Goal: Task Accomplishment & Management: Complete application form

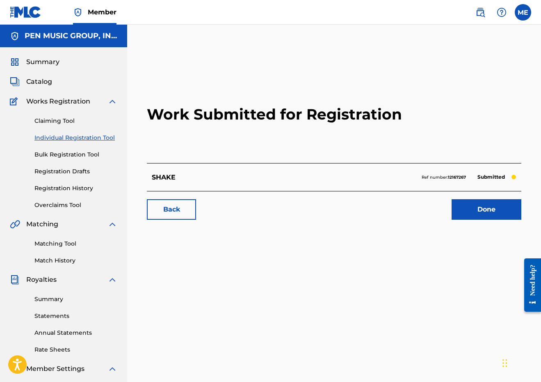
click at [37, 81] on span "Catalog" at bounding box center [39, 82] width 26 height 10
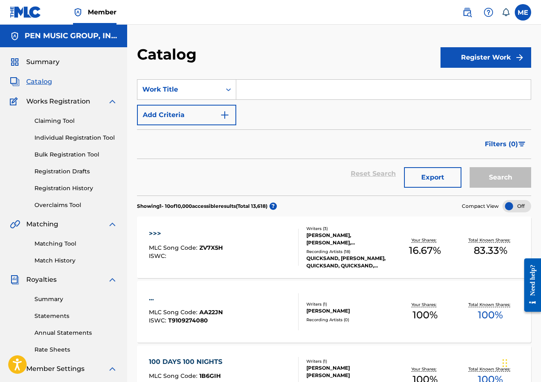
click at [487, 54] on button "Register Work" at bounding box center [486, 57] width 91 height 21
click at [470, 82] on link "Individual" at bounding box center [486, 84] width 91 height 20
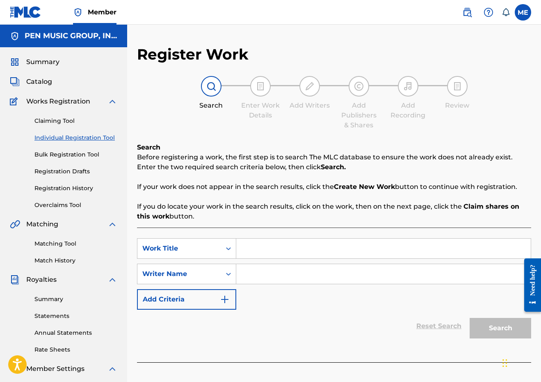
click at [285, 249] on input "Search Form" at bounding box center [383, 248] width 295 height 20
paste input "SOUNDWAVE"
type input "SOUNDWAVE"
click at [270, 279] on input "Search Form" at bounding box center [383, 274] width 295 height 20
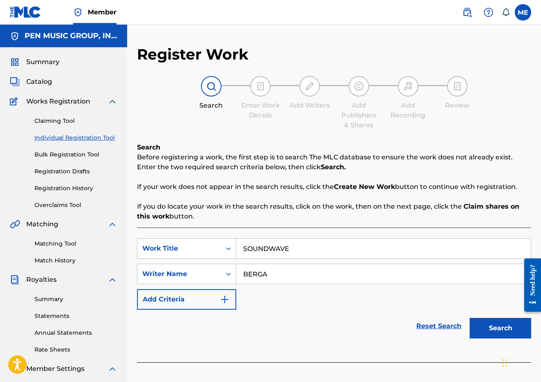
type input "BERGA"
click at [501, 328] on button "Search" at bounding box center [501, 328] width 62 height 21
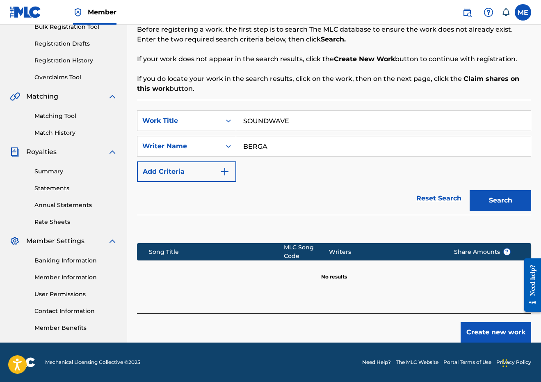
scroll to position [128, 0]
click at [481, 332] on button "Create new work" at bounding box center [496, 332] width 71 height 21
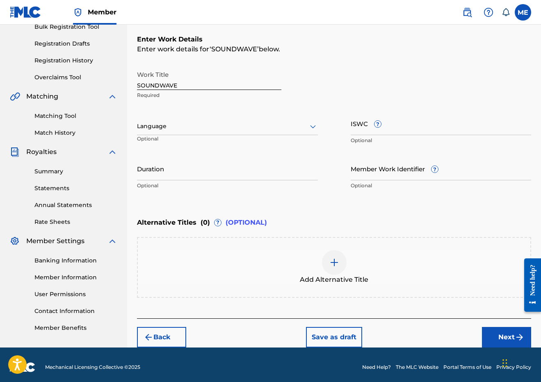
click at [215, 170] on input "Duration" at bounding box center [227, 168] width 181 height 23
type input "01:59"
click at [497, 339] on button "Next" at bounding box center [506, 337] width 49 height 21
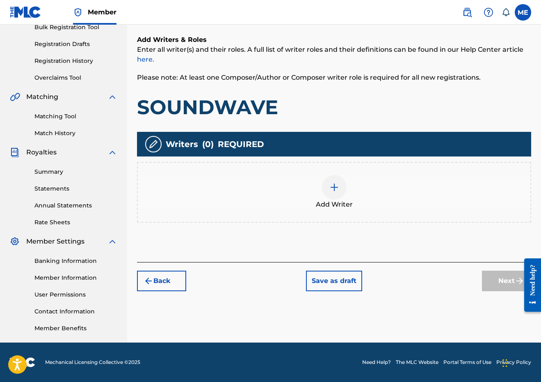
scroll to position [127, 0]
click at [307, 184] on div "Add Writer" at bounding box center [334, 192] width 393 height 34
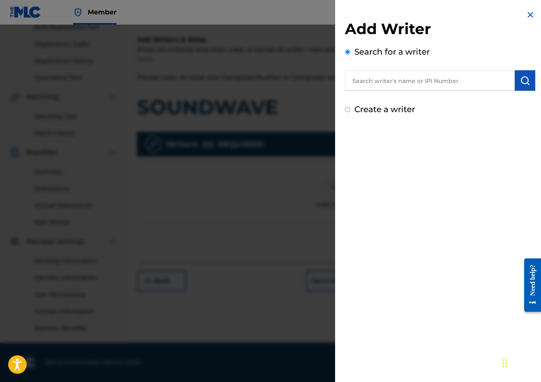
click at [402, 79] on input "text" at bounding box center [430, 80] width 170 height 21
paste input "289900815"
type input "00289900815"
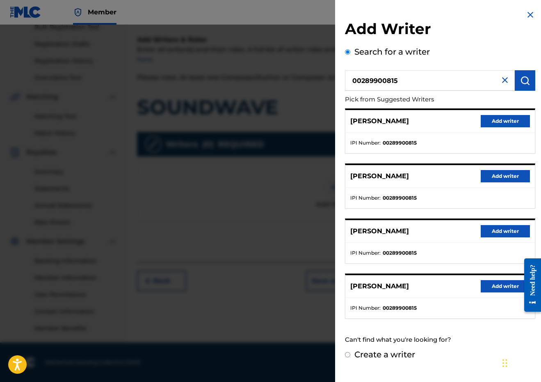
click at [508, 117] on button "Add writer" at bounding box center [505, 121] width 49 height 12
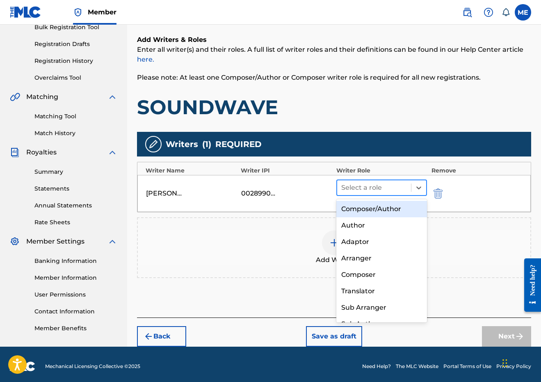
click at [379, 185] on div at bounding box center [374, 187] width 66 height 11
click at [362, 207] on div "Composer/Author" at bounding box center [381, 209] width 91 height 16
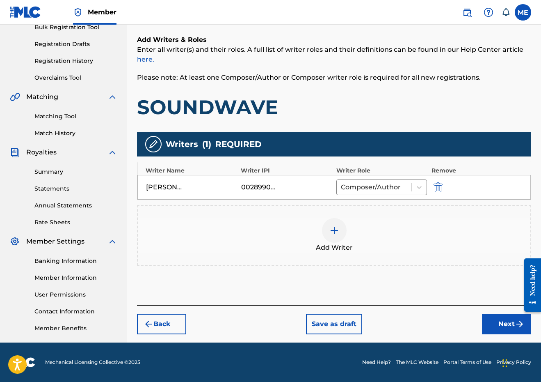
click at [332, 233] on img at bounding box center [335, 230] width 10 height 10
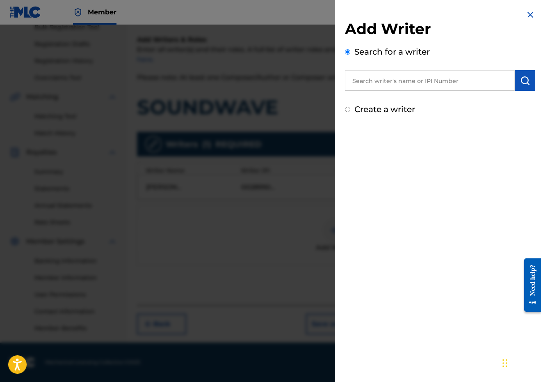
click at [414, 78] on input "text" at bounding box center [430, 80] width 170 height 21
paste input "00647777591"
type input "00647777591"
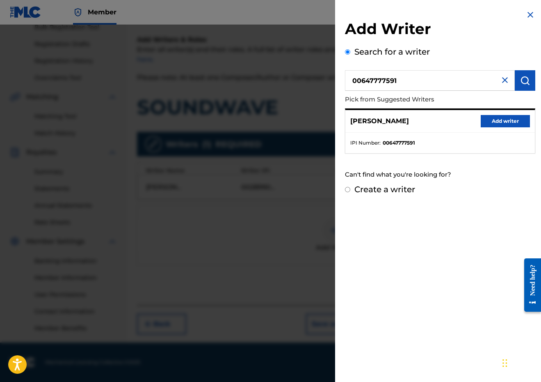
click at [514, 124] on button "Add writer" at bounding box center [505, 121] width 49 height 12
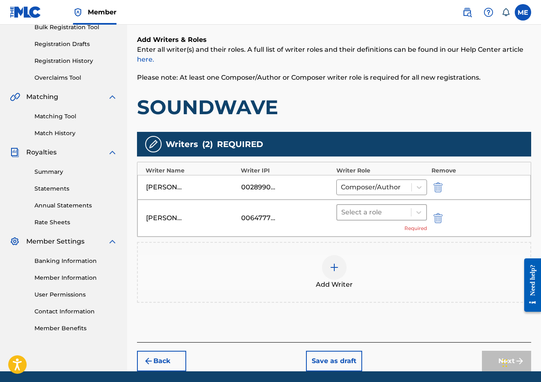
click at [394, 205] on div "Select a role" at bounding box center [374, 212] width 74 height 15
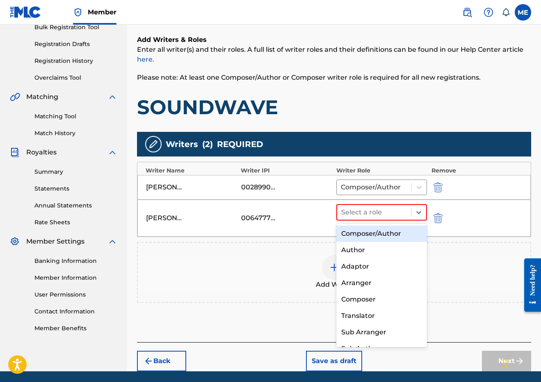
click at [384, 231] on div "Composer/Author" at bounding box center [381, 233] width 91 height 16
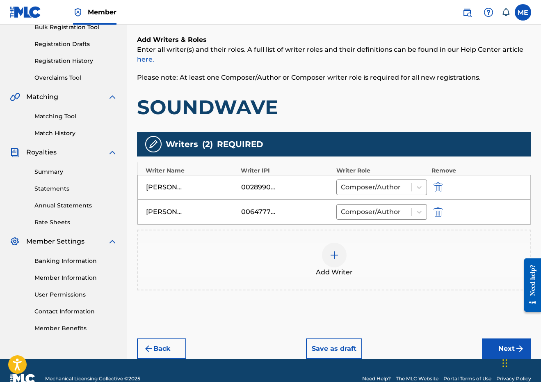
click at [333, 256] on img at bounding box center [335, 255] width 10 height 10
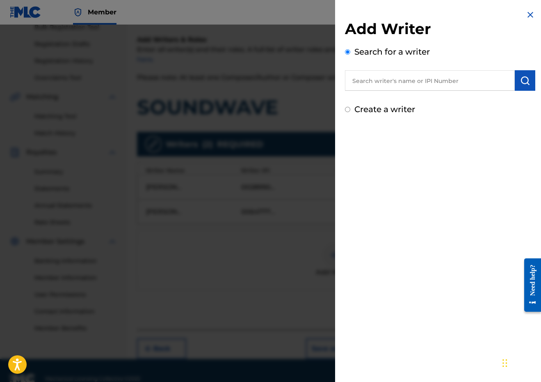
click at [437, 87] on input "text" at bounding box center [430, 80] width 170 height 21
paste input "ABI SHAPIRO"
type input "ABI SHAPIRO"
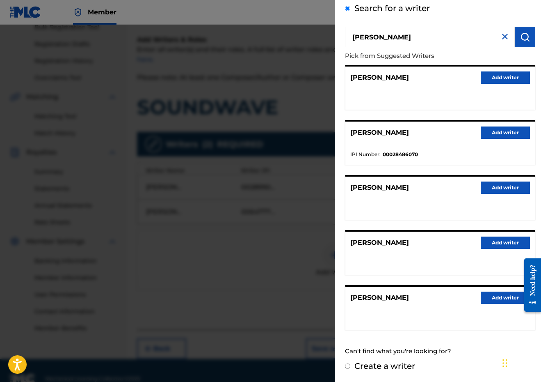
scroll to position [43, 0]
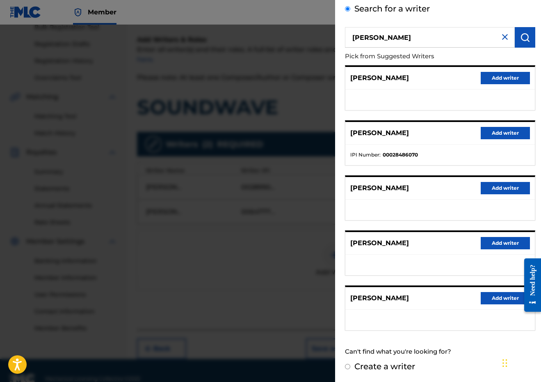
click at [375, 369] on label "Create a writer" at bounding box center [385, 366] width 61 height 10
radio input "true"
click at [350, 369] on input "Create a writer" at bounding box center [347, 366] width 5 height 5
radio input "false"
radio input "true"
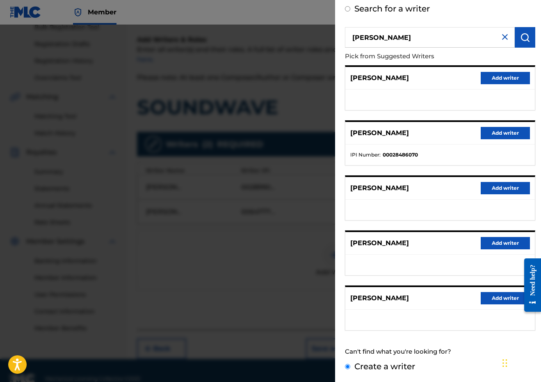
scroll to position [0, 0]
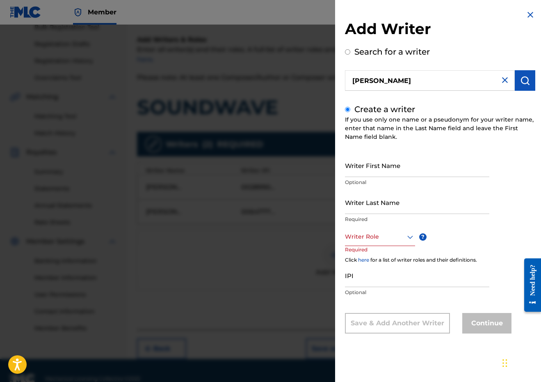
click at [388, 168] on input "Writer First Name" at bounding box center [417, 164] width 144 height 23
paste input "ABI SHAPIRO"
click at [379, 170] on input "ABI SHAPIRO" at bounding box center [417, 164] width 144 height 23
type input "ABI"
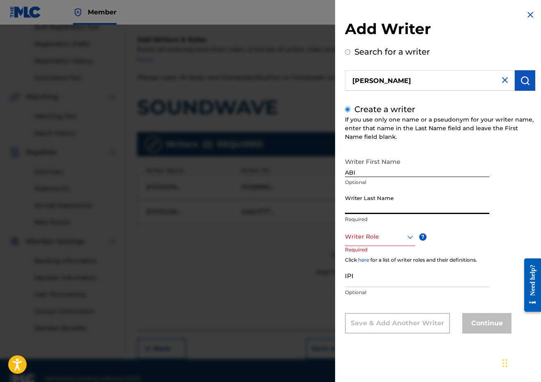
paste input "SHAPIRO"
type input "SHAPIRO"
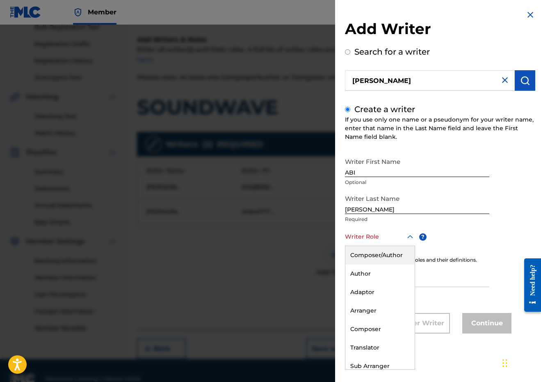
click at [375, 235] on div at bounding box center [380, 236] width 70 height 10
click at [373, 254] on div "Composer/Author" at bounding box center [380, 255] width 69 height 18
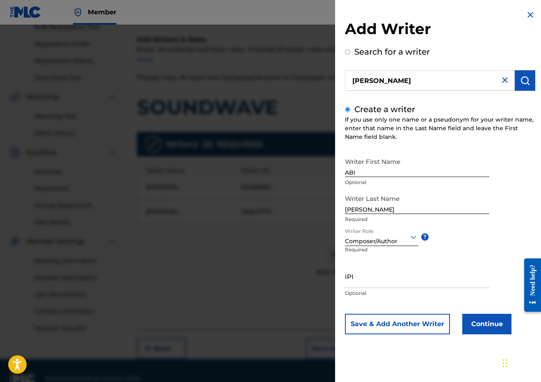
click at [506, 323] on button "Continue" at bounding box center [486, 324] width 49 height 21
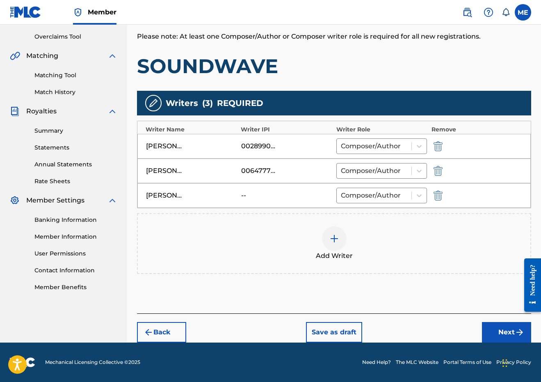
click at [506, 336] on button "Next" at bounding box center [506, 332] width 49 height 21
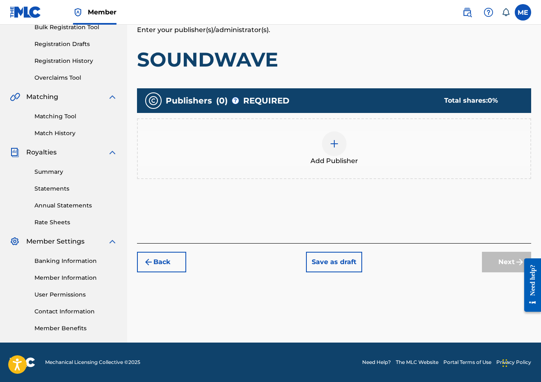
click at [324, 135] on div "Add Publisher" at bounding box center [334, 148] width 393 height 34
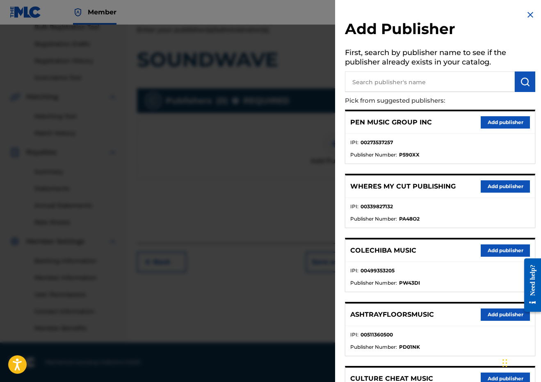
click at [405, 89] on input "text" at bounding box center [430, 81] width 170 height 21
type input "PENSIVE"
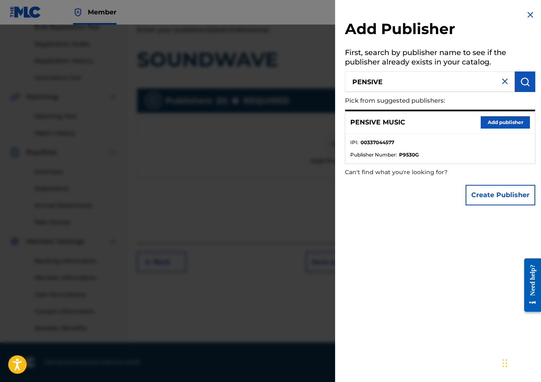
click at [511, 112] on div "PENSIVE MUSIC Add publisher" at bounding box center [441, 122] width 190 height 23
click at [507, 123] on button "Add publisher" at bounding box center [505, 122] width 49 height 12
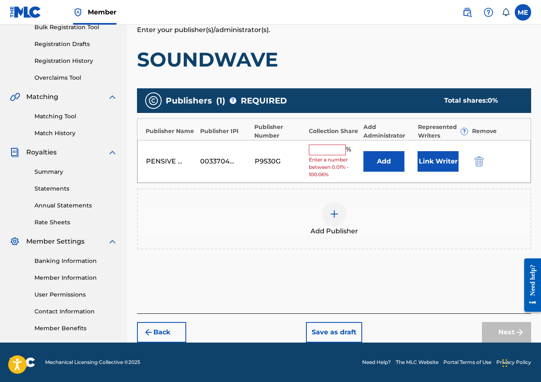
click at [336, 151] on input "text" at bounding box center [327, 149] width 37 height 11
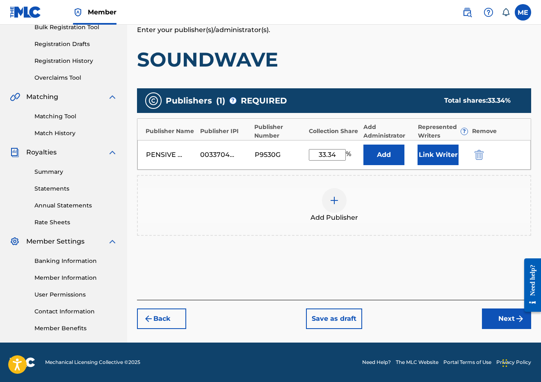
type input "33.34"
click at [443, 153] on button "Link Writer" at bounding box center [438, 154] width 41 height 21
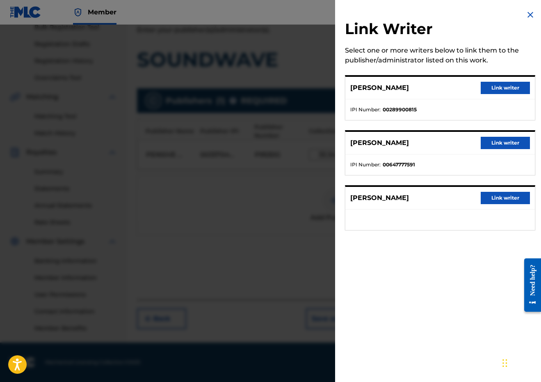
click at [507, 85] on button "Link writer" at bounding box center [505, 88] width 49 height 12
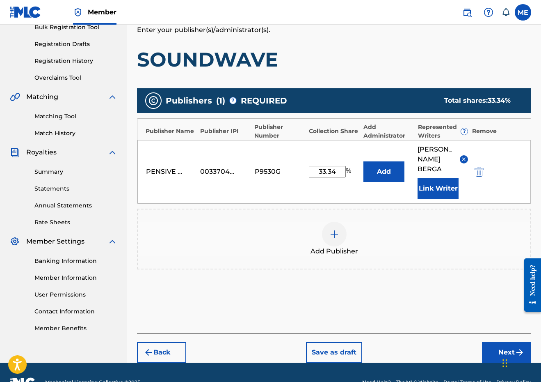
click at [498, 361] on button "Next" at bounding box center [506, 352] width 49 height 21
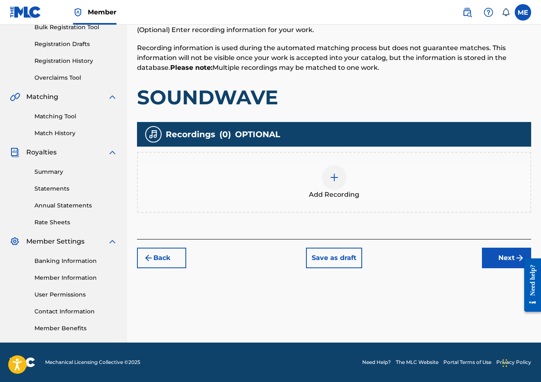
scroll to position [37, 0]
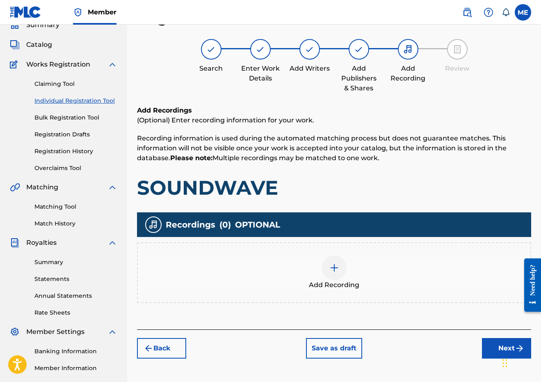
click at [483, 342] on button "Next" at bounding box center [506, 348] width 49 height 21
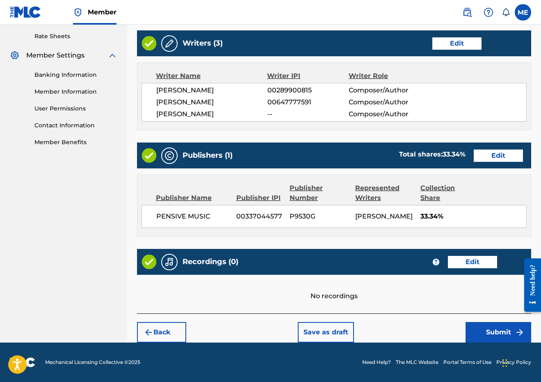
scroll to position [332, 0]
click at [490, 331] on button "Submit" at bounding box center [499, 332] width 66 height 21
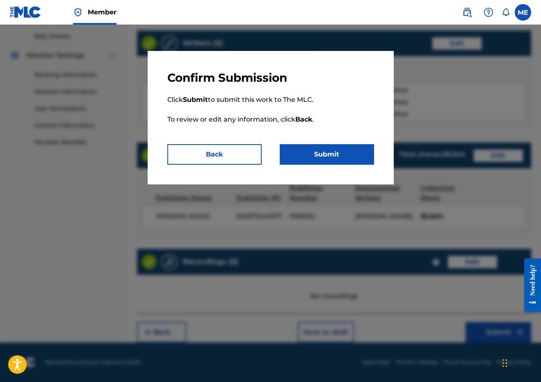
click at [354, 158] on button "Submit" at bounding box center [327, 154] width 94 height 21
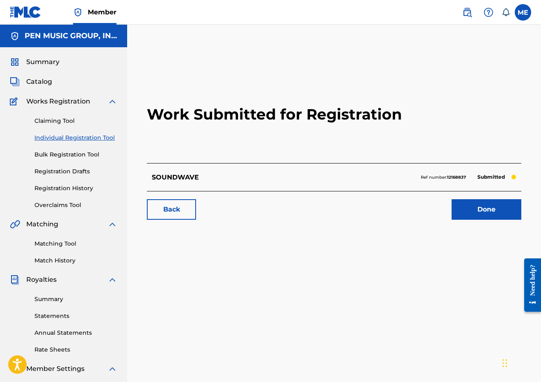
click at [55, 137] on link "Individual Registration Tool" at bounding box center [75, 137] width 83 height 9
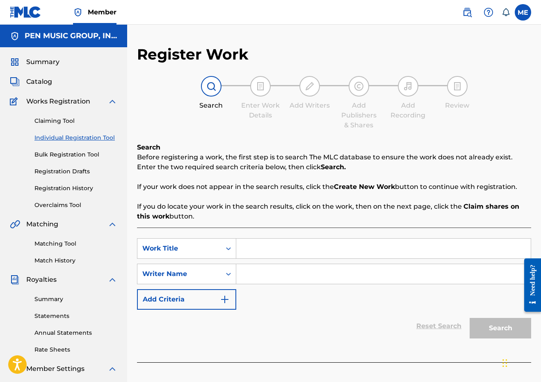
click at [289, 251] on input "Search Form" at bounding box center [383, 248] width 295 height 20
paste input "Moody"
type input "Moody"
click at [274, 277] on input "Search Form" at bounding box center [383, 274] width 295 height 20
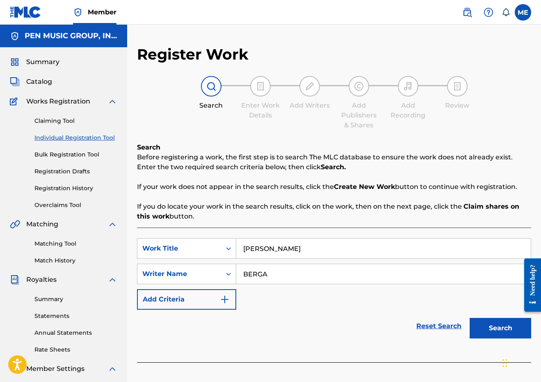
type input "BERGA"
click at [501, 328] on button "Search" at bounding box center [501, 328] width 62 height 21
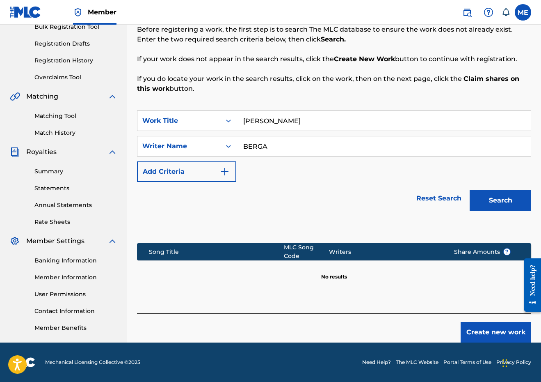
scroll to position [128, 0]
click at [498, 329] on button "Create new work" at bounding box center [496, 332] width 71 height 21
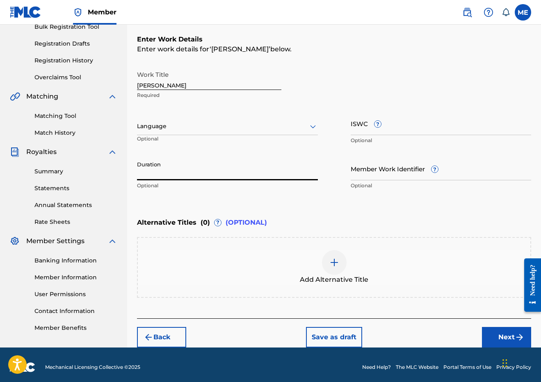
click at [231, 170] on input "Duration" at bounding box center [227, 168] width 181 height 23
type input "01:54"
click at [497, 330] on button "Next" at bounding box center [506, 337] width 49 height 21
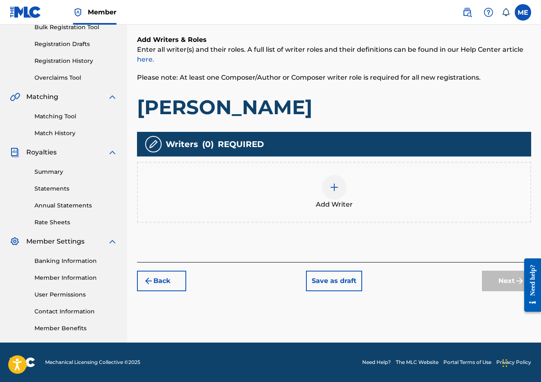
scroll to position [127, 0]
click at [328, 184] on div at bounding box center [334, 187] width 25 height 25
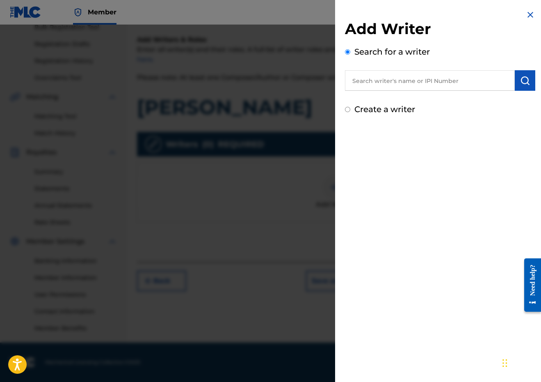
click at [404, 89] on input "text" at bounding box center [430, 80] width 170 height 21
paste input "289900815"
type input "00289900815"
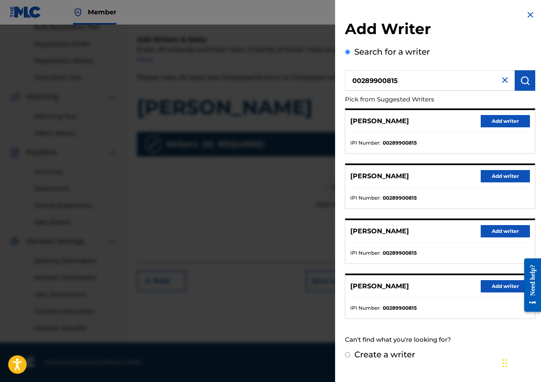
click at [506, 117] on button "Add writer" at bounding box center [505, 121] width 49 height 12
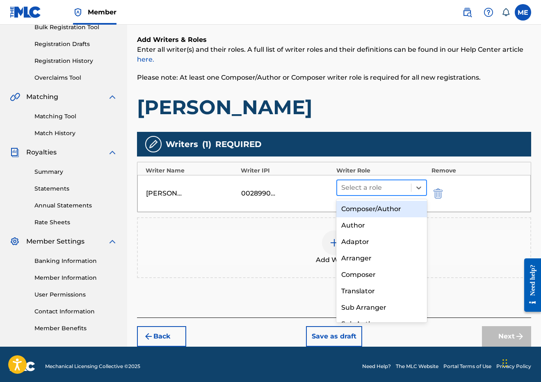
click at [385, 195] on div "Select a role" at bounding box center [381, 187] width 91 height 16
click at [378, 214] on div "Composer/Author" at bounding box center [381, 209] width 91 height 16
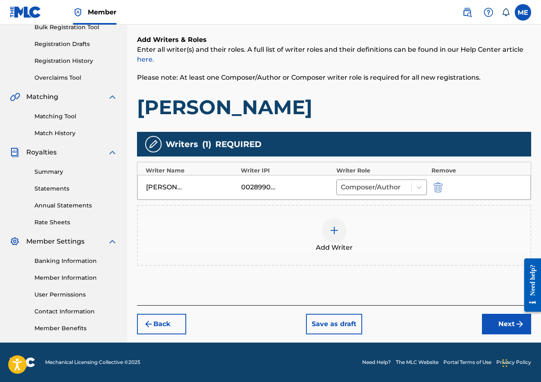
click at [336, 233] on img at bounding box center [335, 230] width 10 height 10
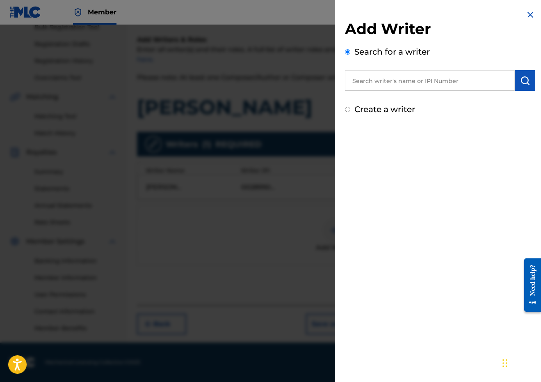
click at [402, 85] on input "text" at bounding box center [430, 80] width 170 height 21
paste input "00647777591"
type input "00647777591"
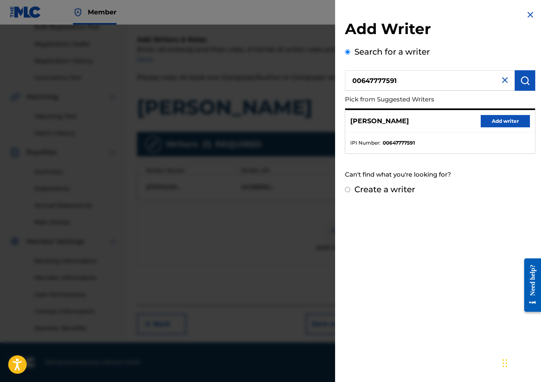
click at [518, 115] on button "Add writer" at bounding box center [505, 121] width 49 height 12
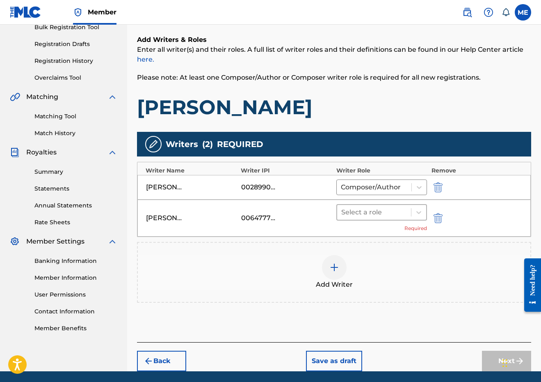
click at [362, 217] on div at bounding box center [374, 211] width 66 height 11
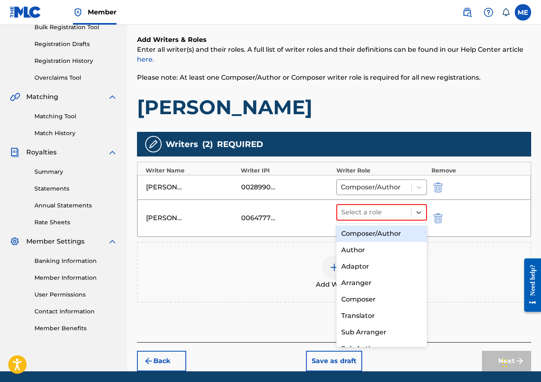
click at [359, 237] on div "Composer/Author" at bounding box center [381, 233] width 91 height 16
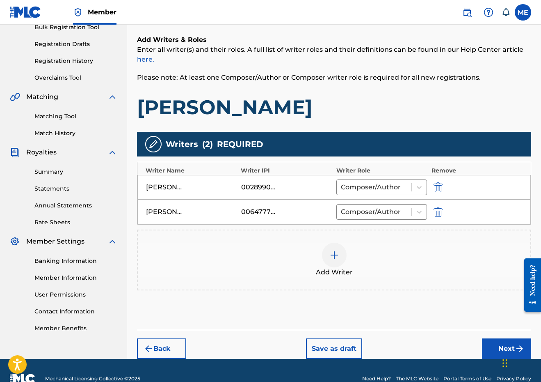
click at [318, 263] on div "Add Writer" at bounding box center [334, 260] width 393 height 34
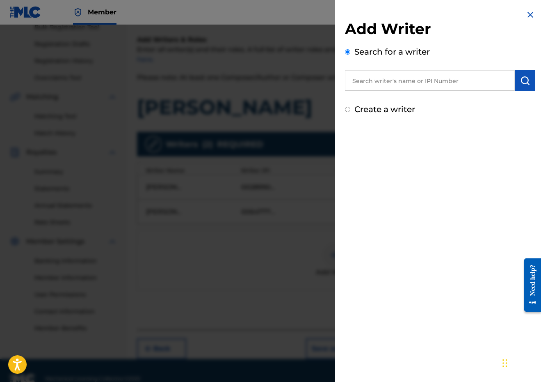
click at [400, 70] on input "text" at bounding box center [430, 80] width 170 height 21
paste input "MATHILDE GIRASOLE"
type input "MATHILDE GIRASOLE"
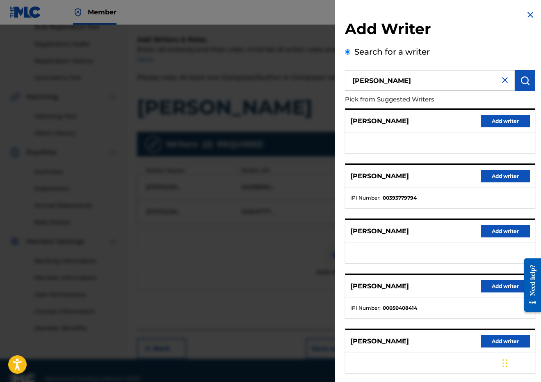
click at [513, 122] on button "Add writer" at bounding box center [505, 121] width 49 height 12
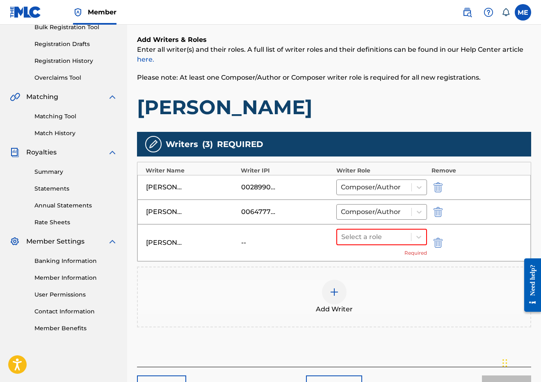
click at [397, 245] on div "Select a role Required" at bounding box center [381, 243] width 91 height 28
click at [395, 238] on div at bounding box center [374, 236] width 66 height 11
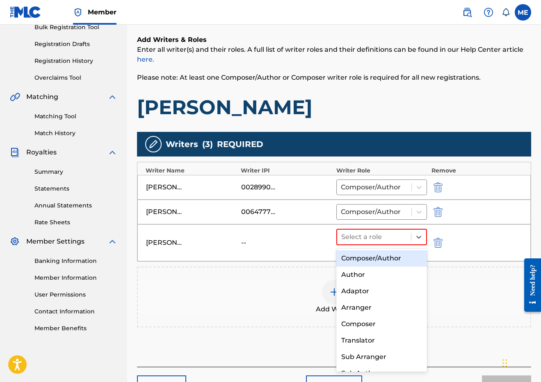
click at [391, 256] on div "Composer/Author" at bounding box center [381, 258] width 91 height 16
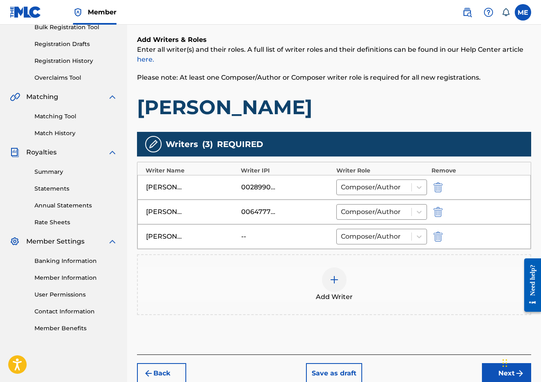
click at [494, 366] on button "Next" at bounding box center [506, 373] width 49 height 21
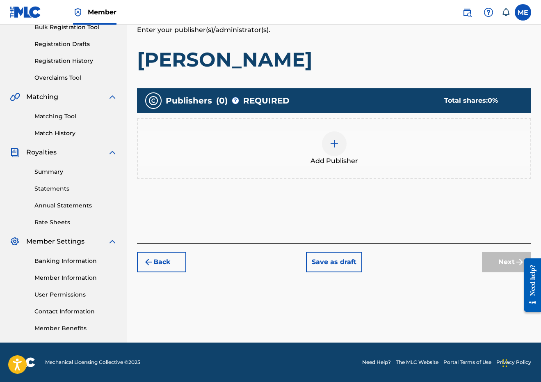
scroll to position [37, 0]
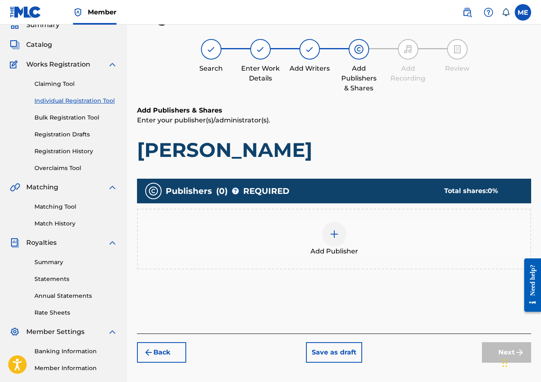
click at [337, 245] on div at bounding box center [334, 234] width 25 height 25
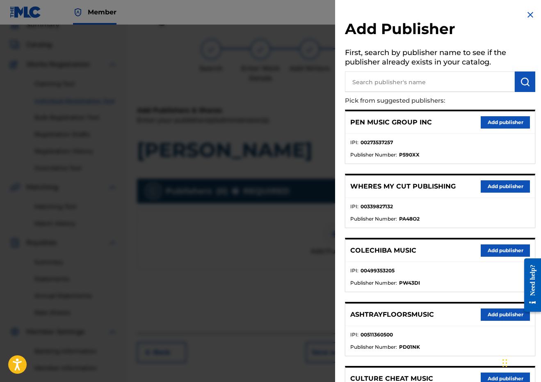
click at [423, 88] on input "text" at bounding box center [430, 81] width 170 height 21
type input "PENSIVE"
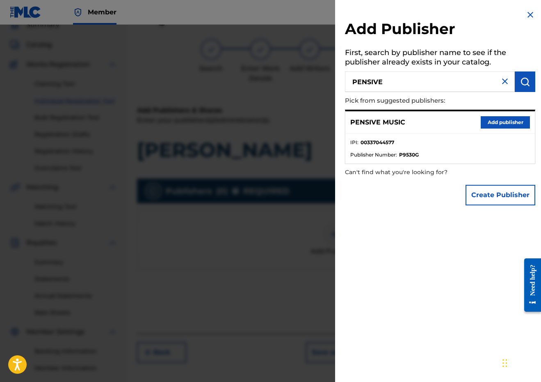
click at [495, 122] on button "Add publisher" at bounding box center [505, 122] width 49 height 12
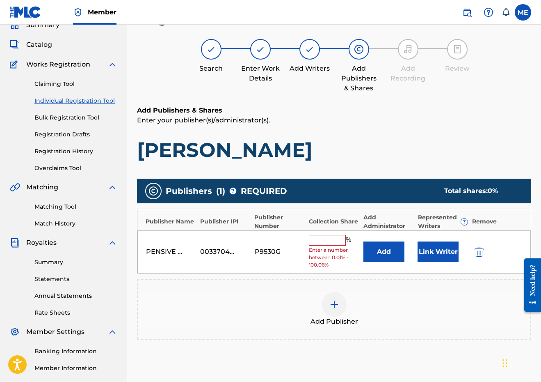
click at [382, 251] on button "Add" at bounding box center [384, 251] width 41 height 21
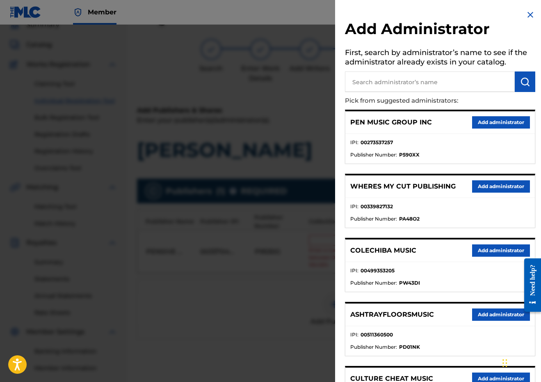
click at [529, 12] on img at bounding box center [531, 15] width 10 height 10
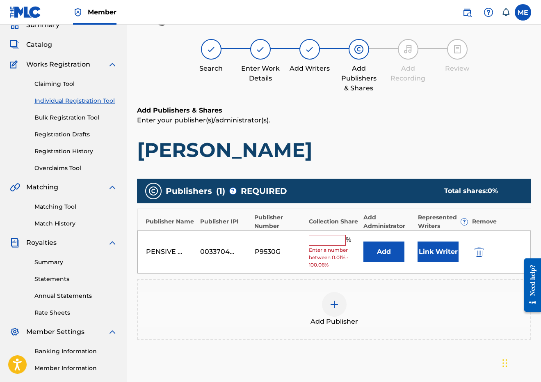
click at [334, 242] on input "text" at bounding box center [327, 240] width 37 height 11
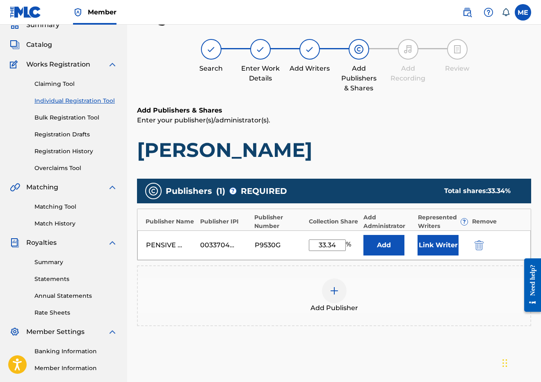
type input "33.34"
click at [436, 235] on button "Link Writer" at bounding box center [438, 245] width 41 height 21
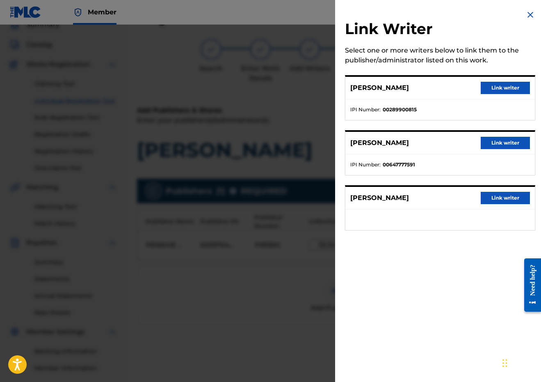
click at [507, 87] on button "Link writer" at bounding box center [505, 88] width 49 height 12
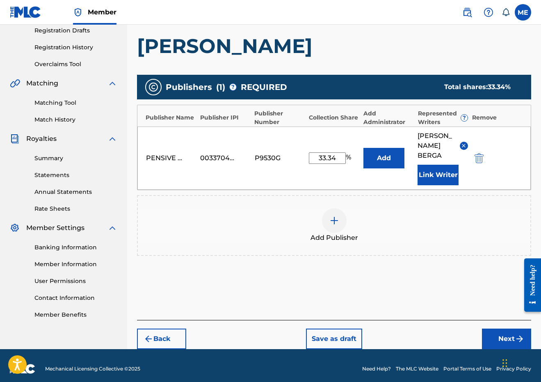
click at [494, 346] on button "Next" at bounding box center [506, 338] width 49 height 21
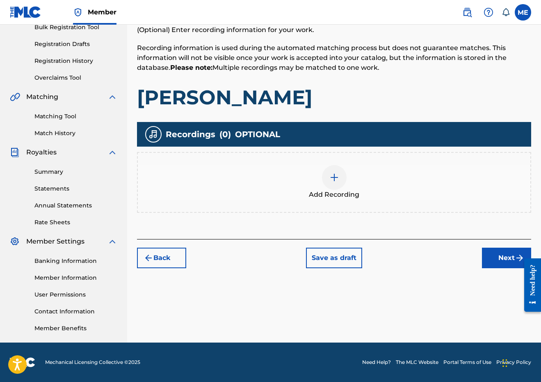
click at [499, 251] on button "Next" at bounding box center [506, 257] width 49 height 21
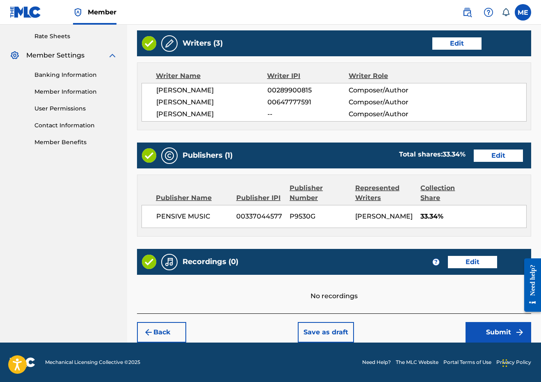
scroll to position [332, 0]
click at [481, 334] on button "Submit" at bounding box center [499, 332] width 66 height 21
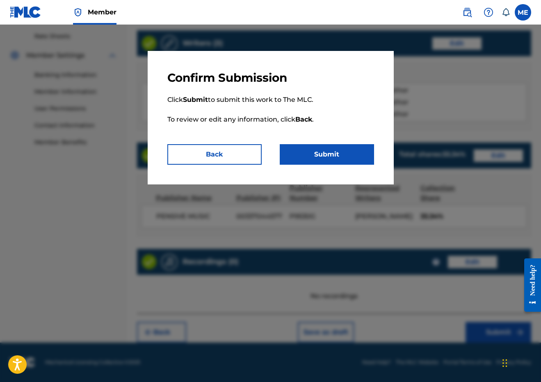
click at [346, 163] on button "Submit" at bounding box center [327, 154] width 94 height 21
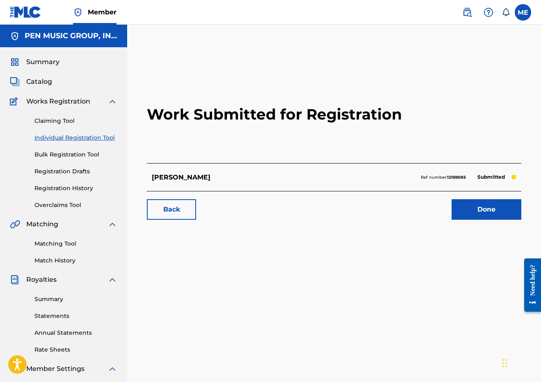
click at [85, 135] on link "Individual Registration Tool" at bounding box center [75, 137] width 83 height 9
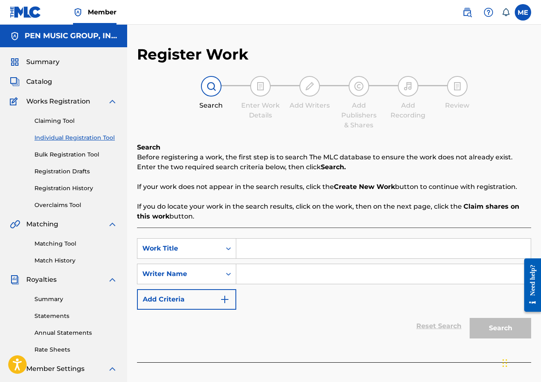
click at [275, 240] on input "Search Form" at bounding box center [383, 248] width 295 height 20
paste input "CHEATING WITH MYSELF"
type input "CHEATING WITH MYSELF"
click at [259, 277] on input "Search Form" at bounding box center [383, 274] width 295 height 20
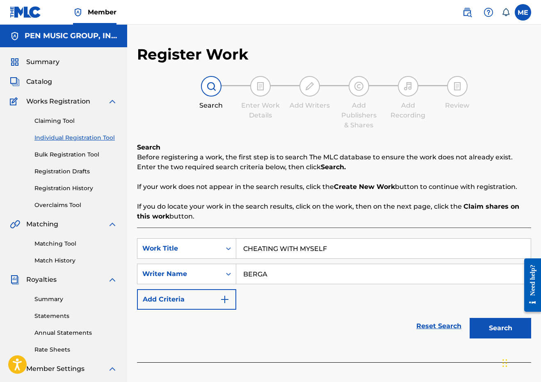
type input "BERGA"
click at [501, 328] on button "Search" at bounding box center [501, 328] width 62 height 21
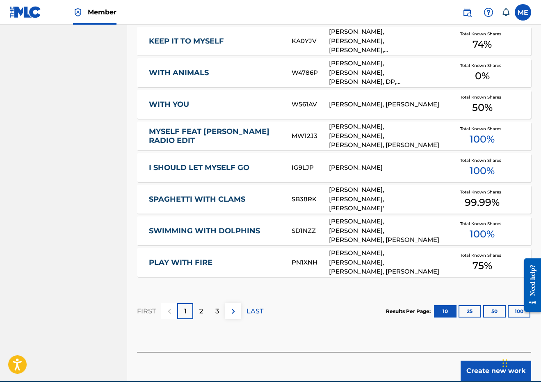
scroll to position [438, 0]
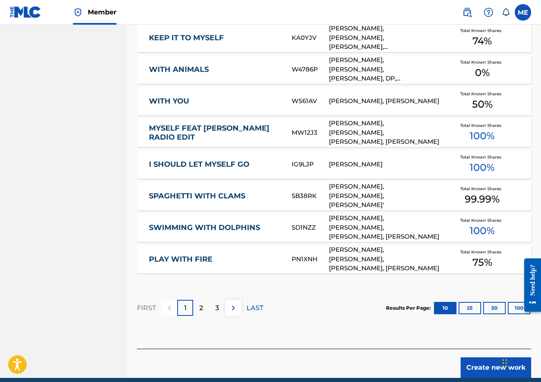
click at [462, 355] on div "Create new work" at bounding box center [334, 362] width 394 height 29
click at [472, 359] on button "Create new work" at bounding box center [496, 367] width 71 height 21
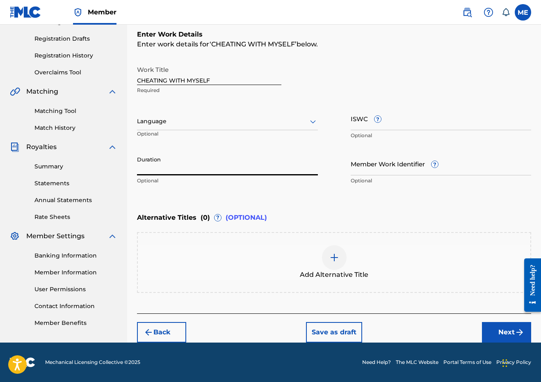
click at [227, 167] on input "Duration" at bounding box center [227, 163] width 181 height 23
type input "02:14"
click at [499, 334] on button "Next" at bounding box center [506, 332] width 49 height 21
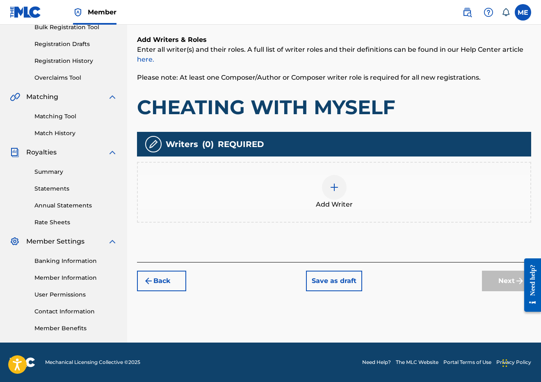
click at [348, 215] on div "Add Writer" at bounding box center [334, 192] width 394 height 61
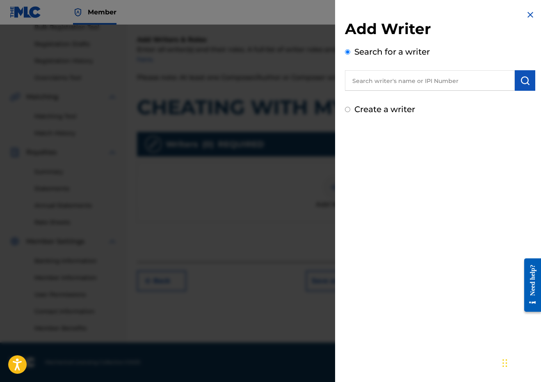
click at [398, 85] on input "text" at bounding box center [430, 80] width 170 height 21
paste input "289900815"
type input "00289900815"
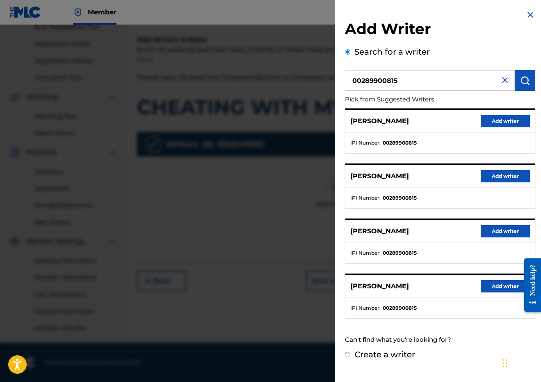
click at [513, 116] on button "Add writer" at bounding box center [505, 121] width 49 height 12
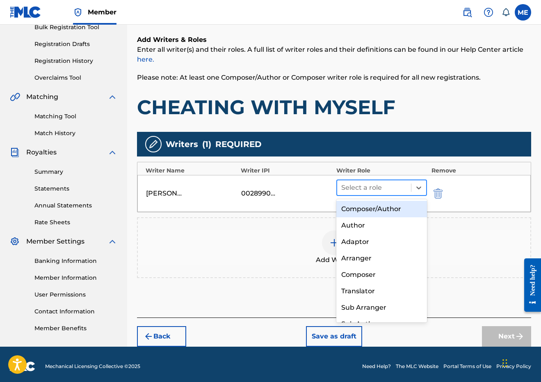
click at [373, 188] on div at bounding box center [374, 187] width 66 height 11
click at [369, 212] on div "Composer/Author" at bounding box center [381, 209] width 91 height 16
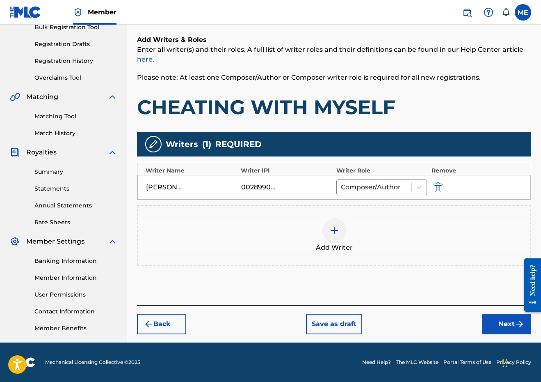
click at [345, 224] on div at bounding box center [334, 230] width 25 height 25
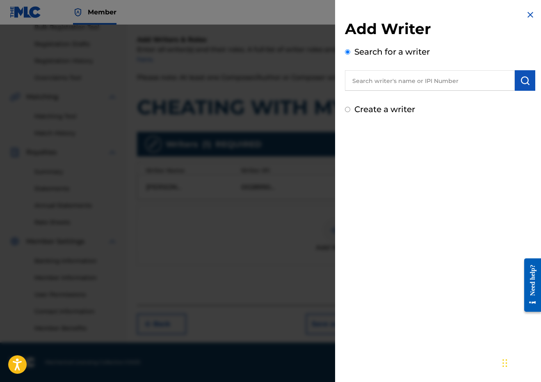
click at [379, 85] on input "text" at bounding box center [430, 80] width 170 height 21
paste input "00647777591"
type input "00647777591"
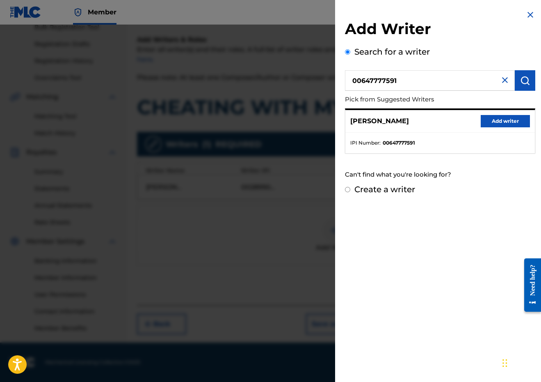
click at [510, 119] on button "Add writer" at bounding box center [505, 121] width 49 height 12
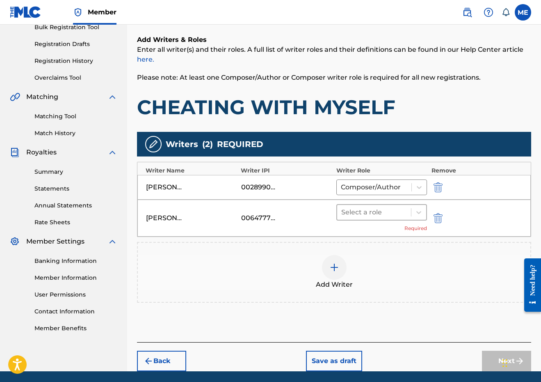
click at [380, 213] on div at bounding box center [374, 211] width 66 height 11
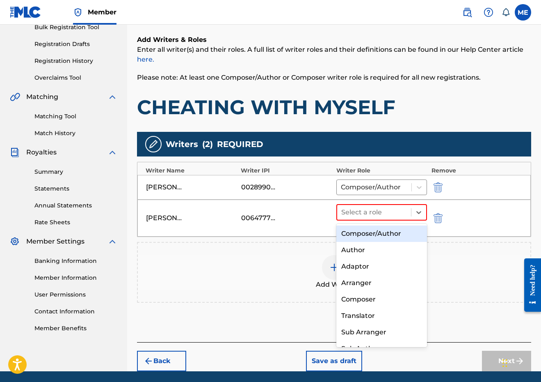
click at [355, 240] on div "Composer/Author" at bounding box center [381, 233] width 91 height 16
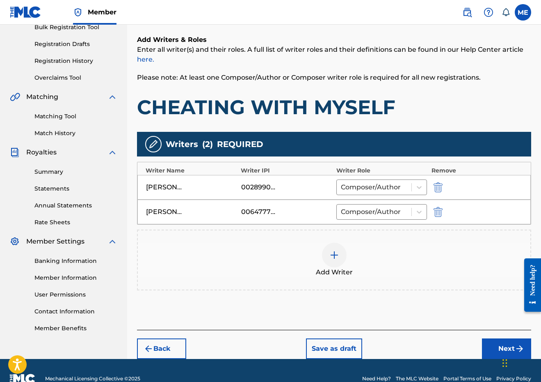
click at [333, 260] on div at bounding box center [334, 255] width 25 height 25
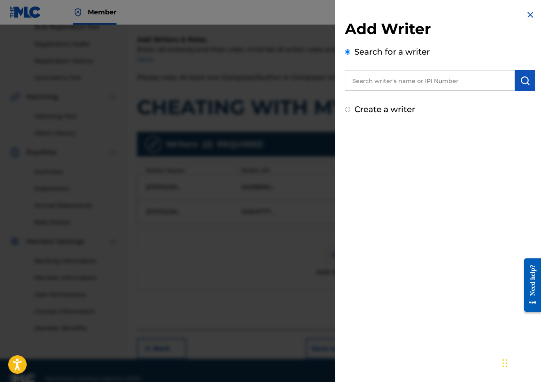
click at [418, 85] on input "text" at bounding box center [430, 80] width 170 height 21
paste input "MATHILDE GIRASOLE"
type input "MATHILDE GIRASOLE"
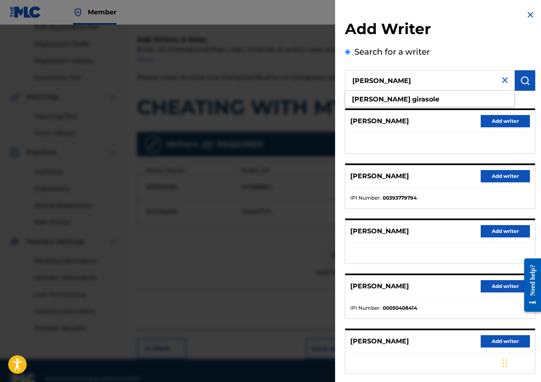
click at [511, 117] on button "Add writer" at bounding box center [505, 121] width 49 height 12
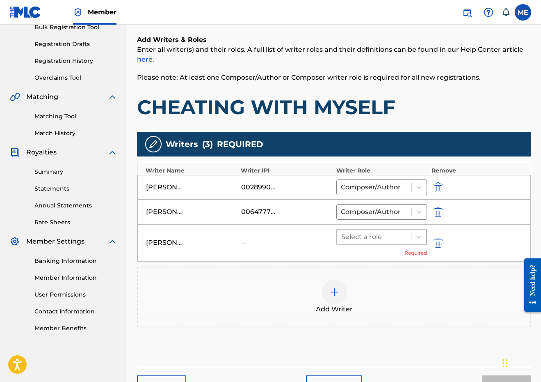
click at [387, 240] on div at bounding box center [374, 236] width 66 height 11
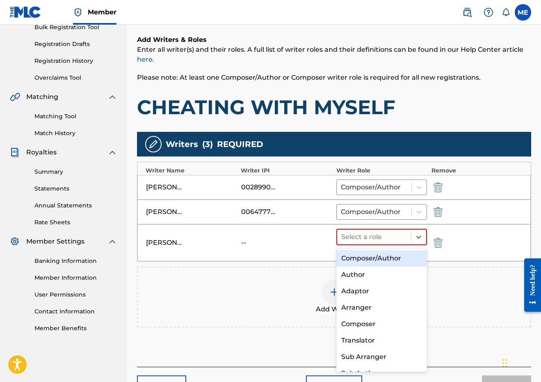
click at [378, 254] on div "Composer/Author" at bounding box center [381, 258] width 91 height 16
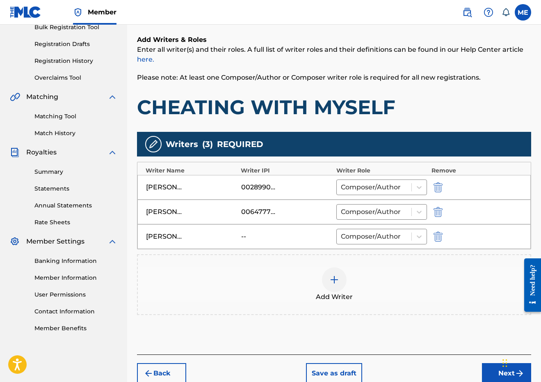
click at [492, 362] on div "Back Save as draft Next" at bounding box center [334, 368] width 394 height 29
click at [492, 366] on button "Next" at bounding box center [506, 373] width 49 height 21
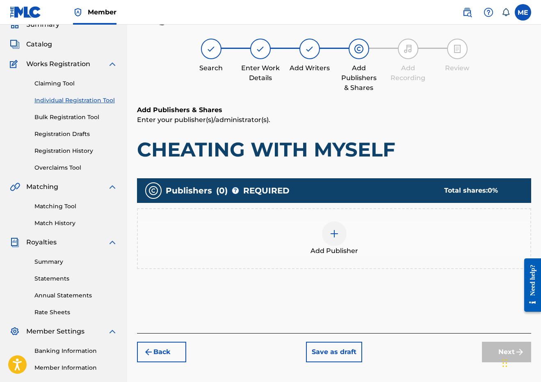
scroll to position [37, 0]
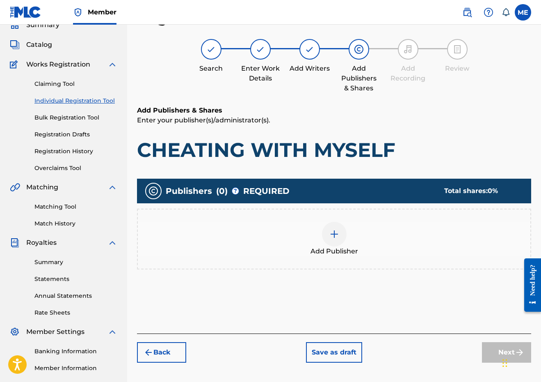
click at [338, 239] on div at bounding box center [334, 234] width 25 height 25
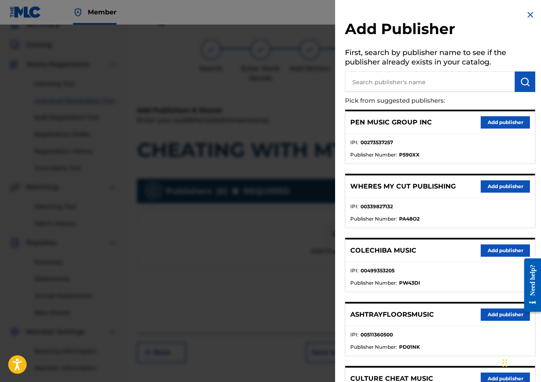
click at [407, 72] on input "text" at bounding box center [430, 81] width 170 height 21
type input "PENSIVE"
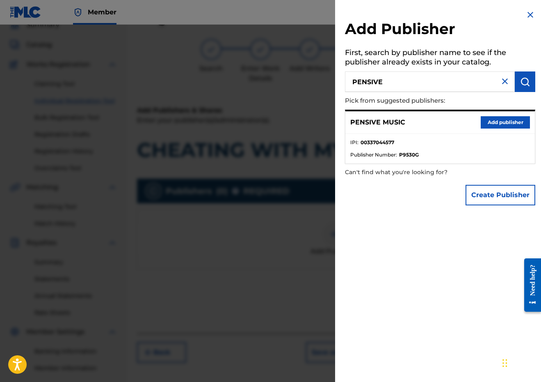
click at [512, 119] on button "Add publisher" at bounding box center [505, 122] width 49 height 12
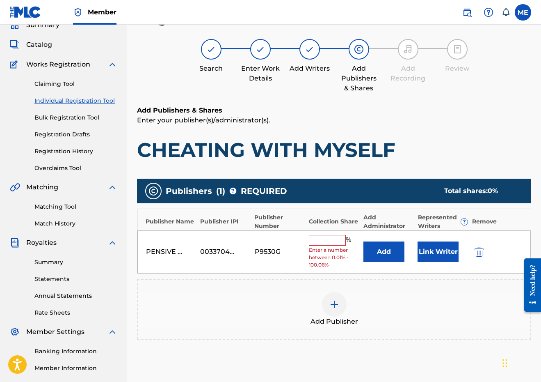
click at [331, 235] on input "text" at bounding box center [327, 240] width 37 height 11
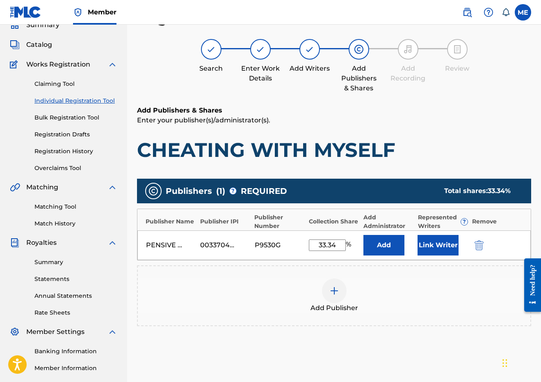
type input "33.34"
click at [435, 235] on button "Link Writer" at bounding box center [438, 245] width 41 height 21
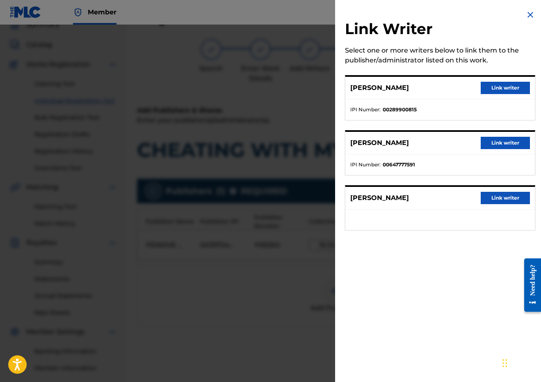
click at [503, 87] on button "Link writer" at bounding box center [505, 88] width 49 height 12
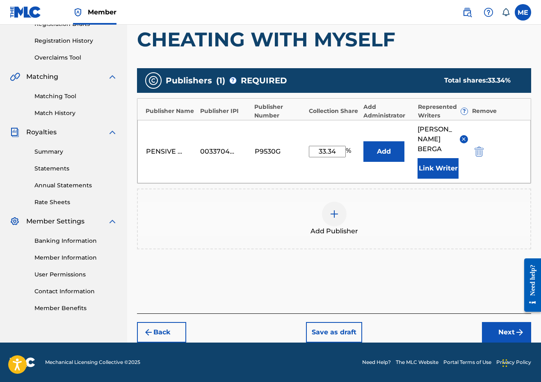
click at [502, 328] on button "Next" at bounding box center [506, 332] width 49 height 21
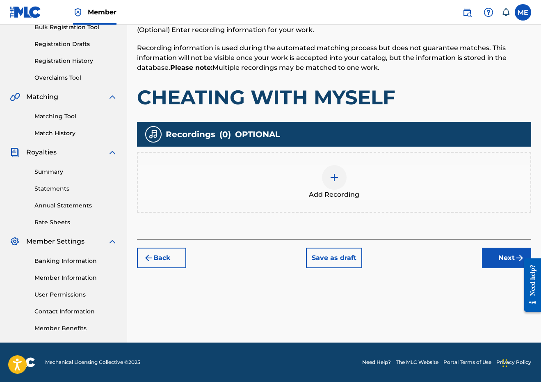
scroll to position [127, 0]
click at [338, 193] on span "Add Recording" at bounding box center [334, 195] width 50 height 10
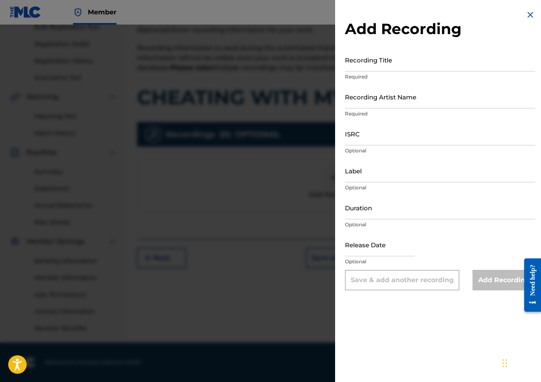
click at [526, 18] on img at bounding box center [531, 15] width 10 height 10
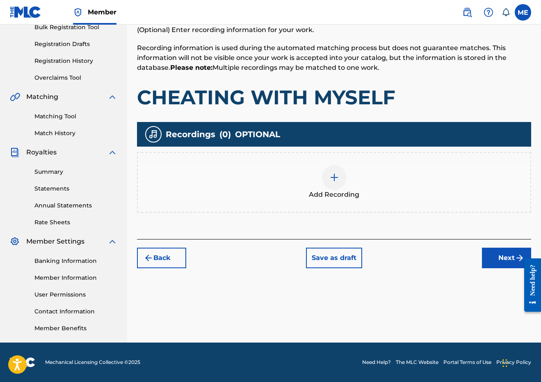
click at [506, 245] on div "Back Save as draft Next" at bounding box center [334, 253] width 394 height 29
click at [504, 253] on button "Next" at bounding box center [506, 257] width 49 height 21
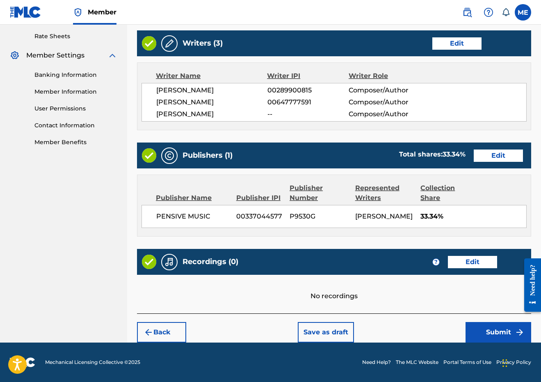
scroll to position [332, 0]
click at [488, 330] on button "Submit" at bounding box center [499, 332] width 66 height 21
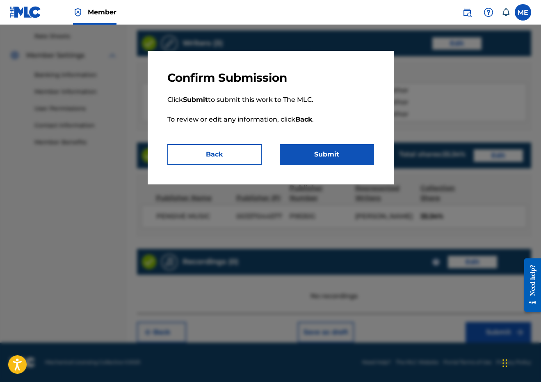
click at [345, 139] on p "Click Submit to submit this work to The MLC. To review or edit any information,…" at bounding box center [270, 114] width 207 height 59
click at [345, 146] on button "Submit" at bounding box center [327, 154] width 94 height 21
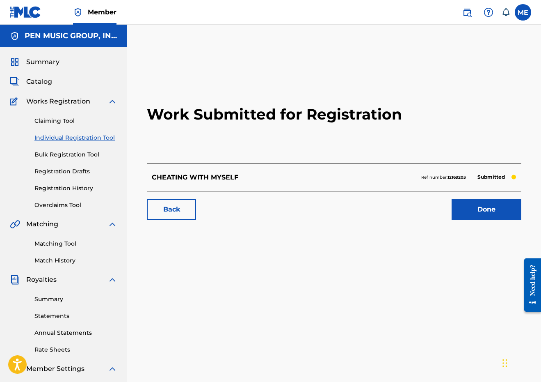
click at [70, 137] on link "Individual Registration Tool" at bounding box center [75, 137] width 83 height 9
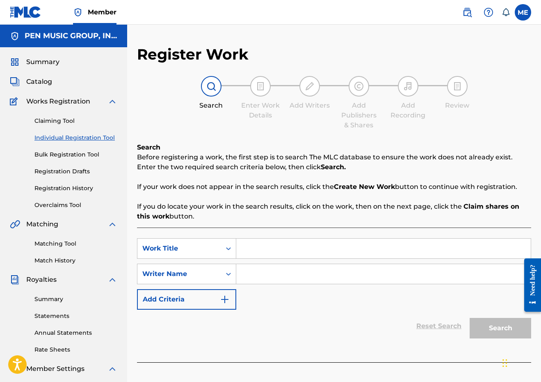
click at [287, 244] on input "Search Form" at bounding box center [383, 248] width 295 height 20
paste input "ALMOST FOREVER"
type input "ALMOST FOREVER"
click at [264, 274] on input "Search Form" at bounding box center [383, 274] width 295 height 20
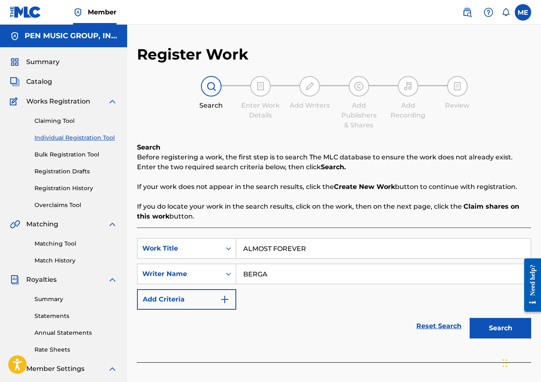
type input "BERGA"
click at [501, 328] on button "Search" at bounding box center [501, 328] width 62 height 21
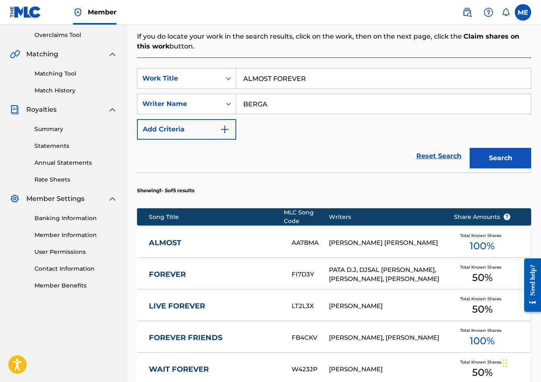
scroll to position [173, 0]
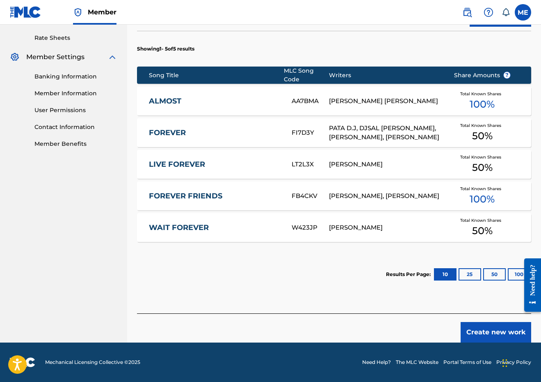
click at [486, 328] on button "Create new work" at bounding box center [496, 332] width 71 height 21
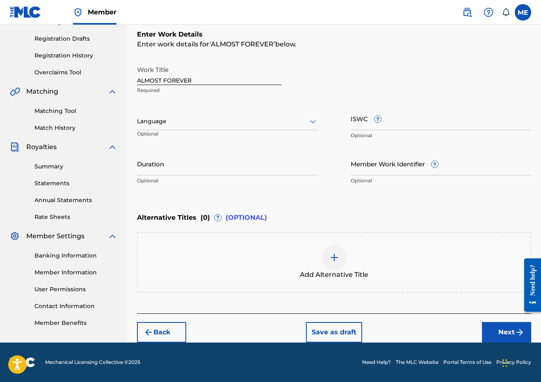
scroll to position [133, 0]
click at [212, 171] on input "Duration" at bounding box center [227, 163] width 181 height 23
type input "02:47"
click at [500, 332] on button "Next" at bounding box center [506, 332] width 49 height 21
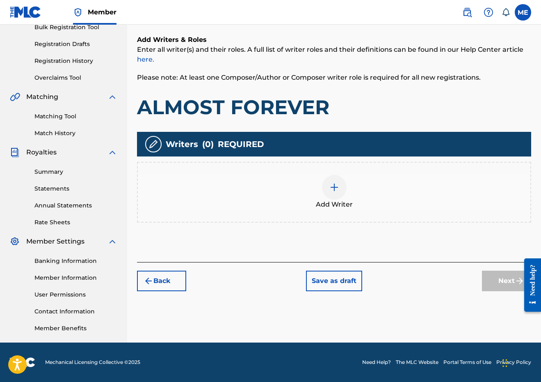
scroll to position [127, 0]
click at [310, 196] on div "Add Writer" at bounding box center [334, 192] width 393 height 34
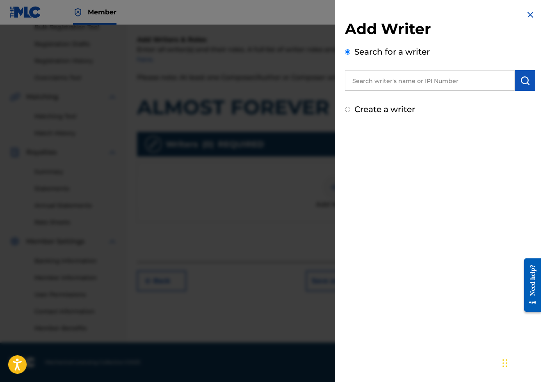
click at [424, 94] on div "Add Writer Search for a writer Create a writer" at bounding box center [440, 68] width 190 height 96
click at [424, 86] on input "text" at bounding box center [430, 80] width 170 height 21
paste input "289900815"
type input "00289900815"
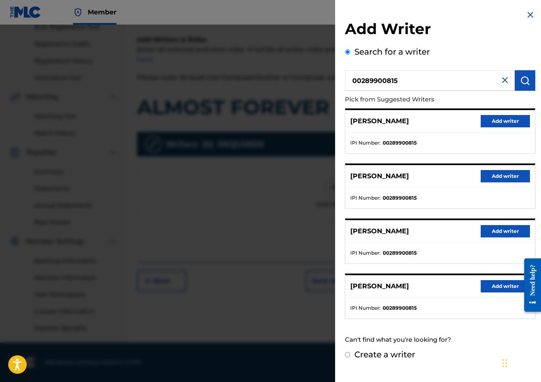
click at [496, 120] on button "Add writer" at bounding box center [505, 121] width 49 height 12
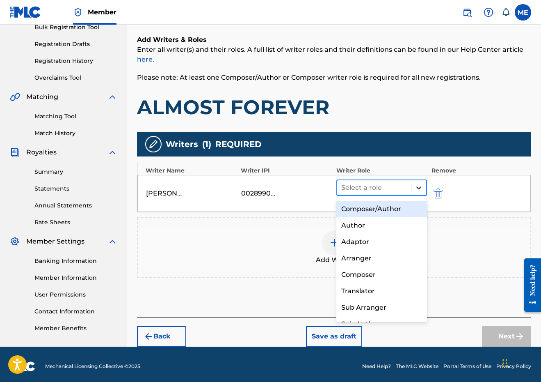
click at [416, 183] on div at bounding box center [419, 187] width 15 height 15
click at [374, 216] on div "Composer/Author" at bounding box center [381, 209] width 91 height 16
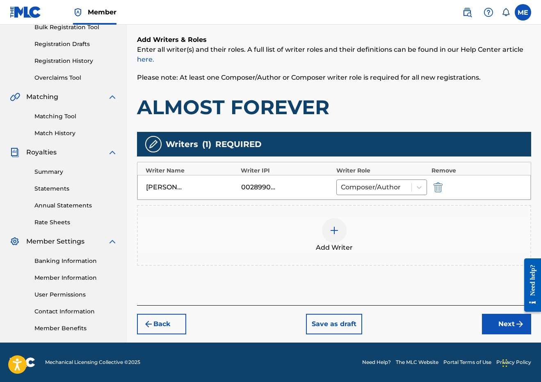
click at [339, 227] on div at bounding box center [334, 230] width 25 height 25
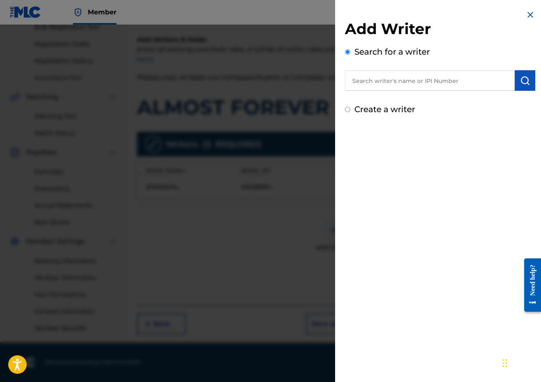
click at [425, 88] on input "text" at bounding box center [430, 80] width 170 height 21
paste input "00798120904"
type input "00798120904"
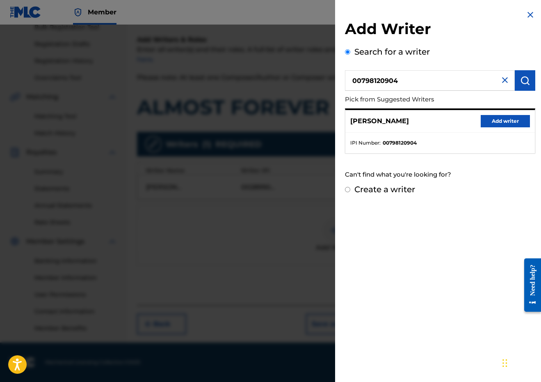
click at [517, 114] on div "AMBER RUTHE Add writer" at bounding box center [441, 121] width 190 height 23
click at [511, 119] on button "Add writer" at bounding box center [505, 121] width 49 height 12
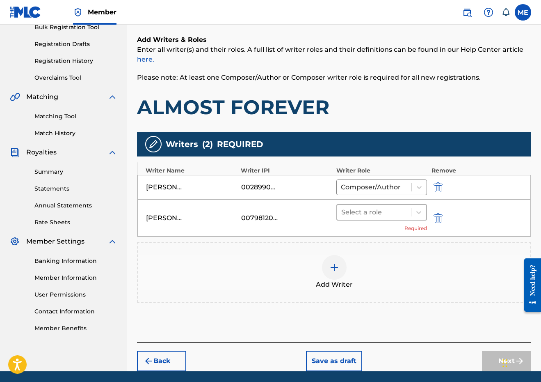
click at [405, 215] on div at bounding box center [374, 211] width 66 height 11
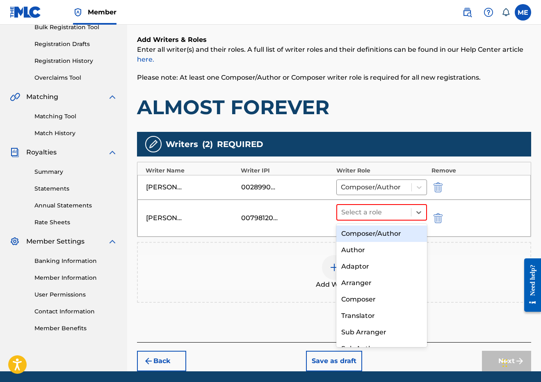
click at [392, 230] on div "Composer/Author" at bounding box center [381, 233] width 91 height 16
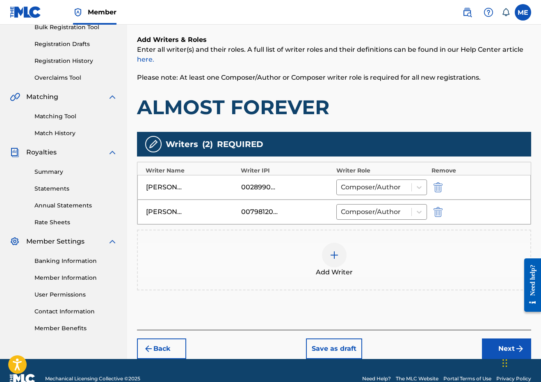
click at [497, 346] on button "Next" at bounding box center [506, 348] width 49 height 21
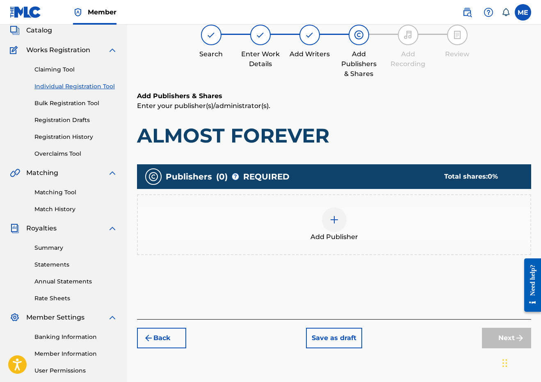
scroll to position [37, 0]
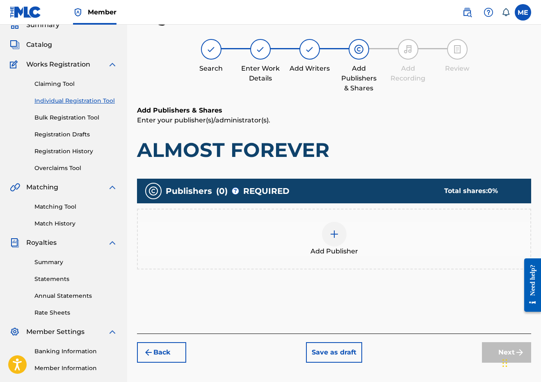
click at [370, 233] on div "Add Publisher" at bounding box center [334, 239] width 393 height 34
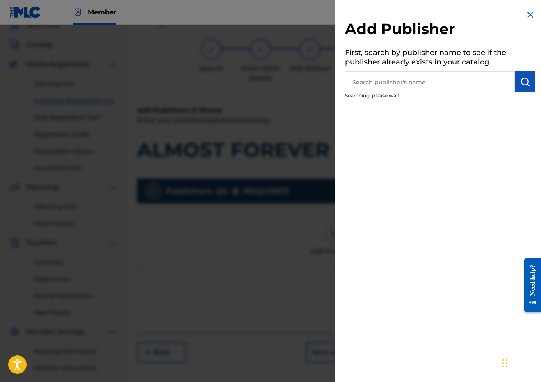
click at [456, 80] on input "text" at bounding box center [430, 81] width 170 height 21
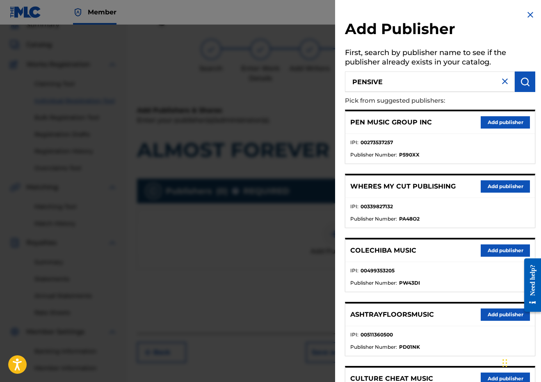
type input "PENSIVE"
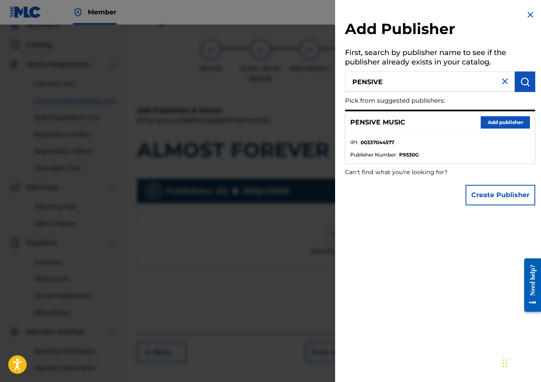
click at [501, 125] on button "Add publisher" at bounding box center [505, 122] width 49 height 12
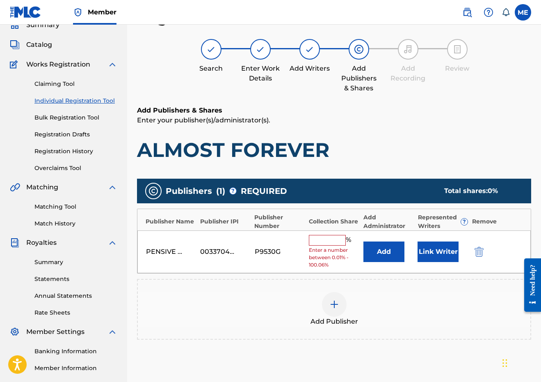
click at [329, 240] on input "text" at bounding box center [327, 240] width 37 height 11
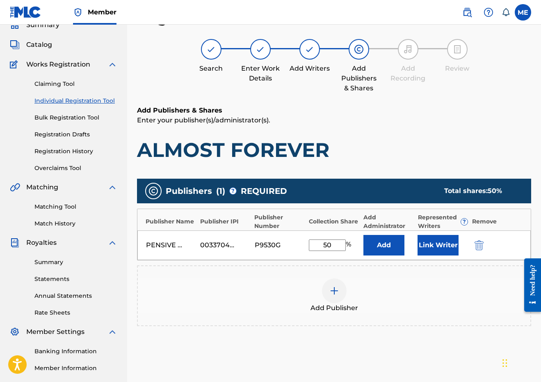
type input "50"
click at [434, 245] on button "Link Writer" at bounding box center [438, 245] width 41 height 21
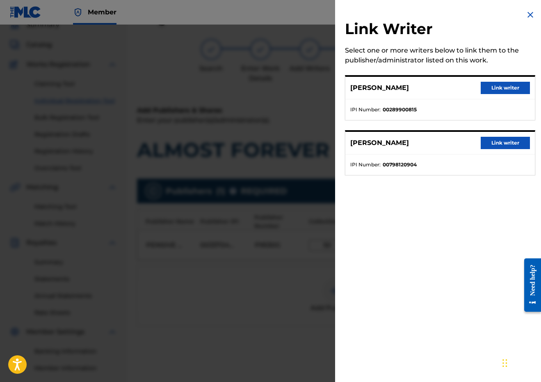
click at [500, 87] on button "Link writer" at bounding box center [505, 88] width 49 height 12
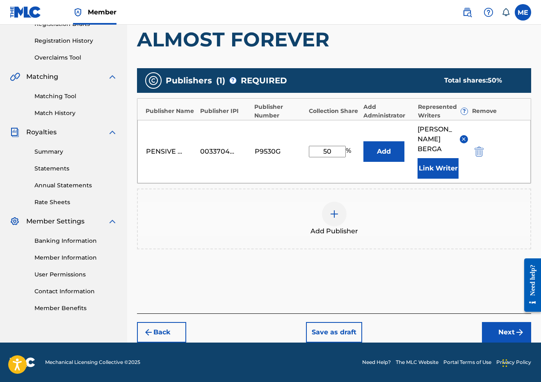
click at [500, 332] on button "Next" at bounding box center [506, 332] width 49 height 21
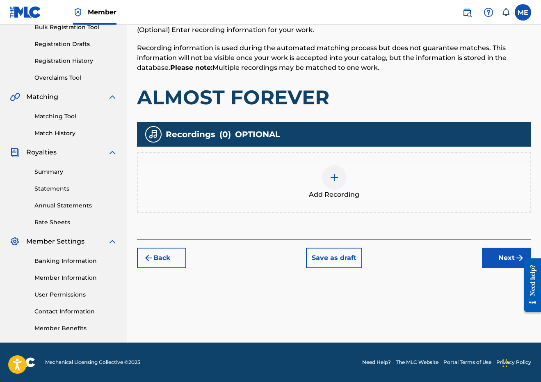
click at [503, 261] on button "Next" at bounding box center [506, 257] width 49 height 21
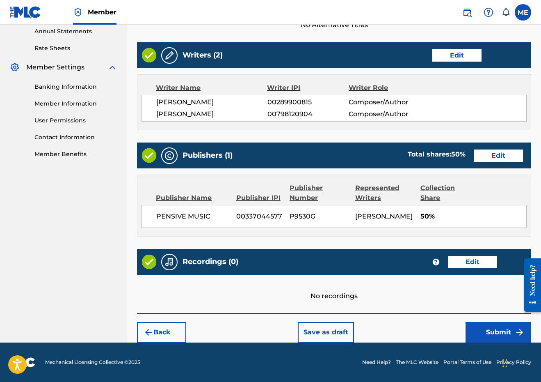
scroll to position [320, 0]
click at [478, 330] on button "Submit" at bounding box center [499, 332] width 66 height 21
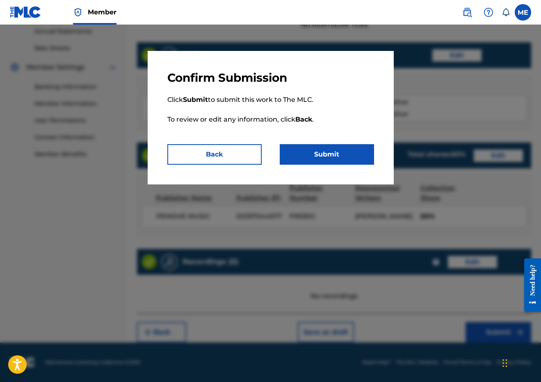
click at [349, 153] on button "Submit" at bounding box center [327, 154] width 94 height 21
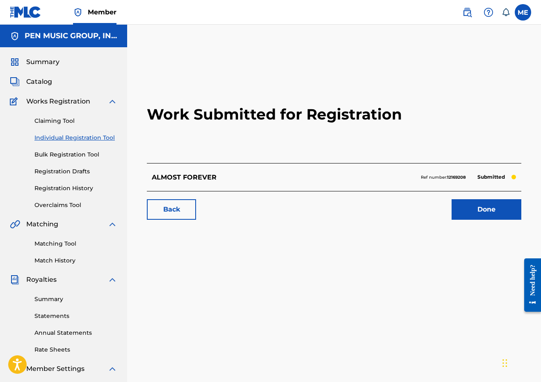
click at [70, 138] on link "Individual Registration Tool" at bounding box center [75, 137] width 83 height 9
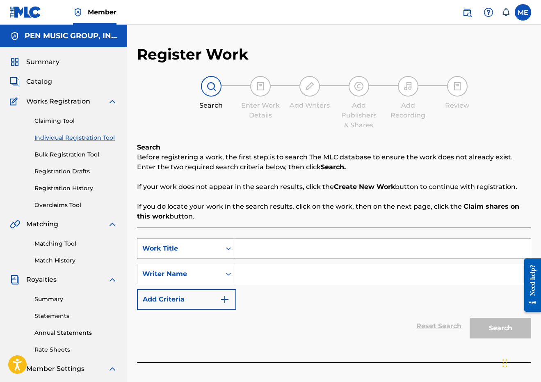
click at [295, 243] on input "Search Form" at bounding box center [383, 248] width 295 height 20
paste input "TROUBLE LOOKS GOOD ON YOU"
type input "TROUBLE LOOKS GOOD ON YOU"
click at [285, 288] on div "SearchWithCriteria15d971fd-9813-4089-98f4-721497057049 Work Title TROUBLE LOOKS…" at bounding box center [334, 273] width 394 height 71
click at [285, 279] on input "Search Form" at bounding box center [383, 274] width 295 height 20
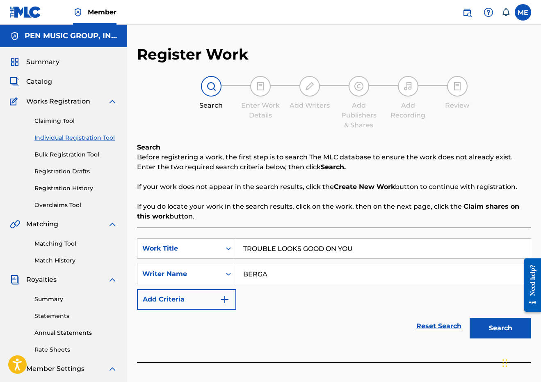
type input "BERGA"
click at [501, 328] on button "Search" at bounding box center [501, 328] width 62 height 21
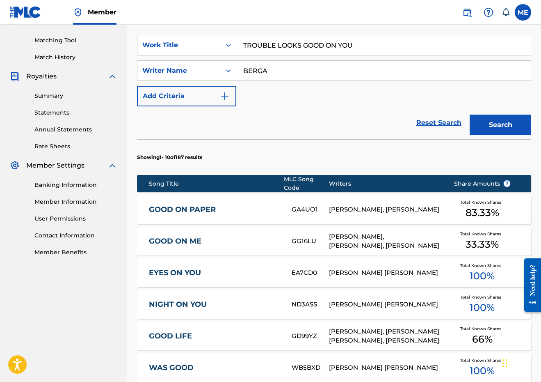
scroll to position [204, 0]
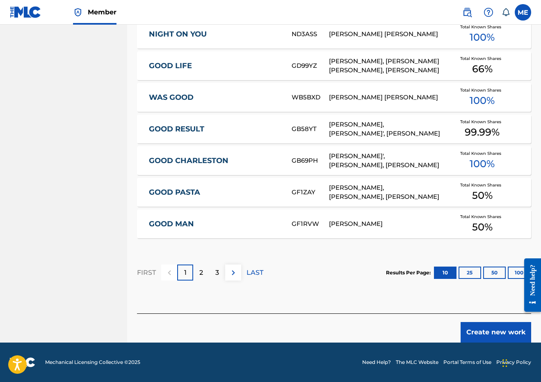
click at [485, 323] on button "Create new work" at bounding box center [496, 332] width 71 height 21
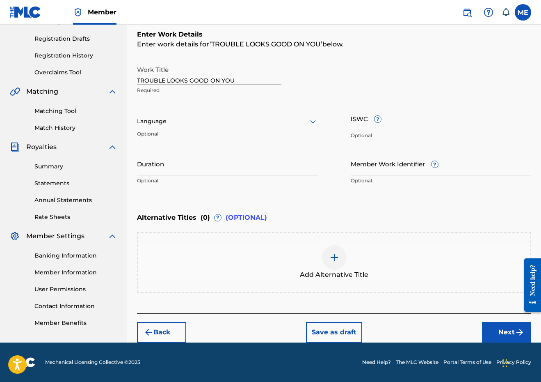
click at [227, 160] on input "Duration" at bounding box center [227, 163] width 181 height 23
type input "02:43"
click at [481, 332] on div "Back Save as draft Next" at bounding box center [334, 327] width 394 height 29
click at [493, 332] on button "Next" at bounding box center [506, 332] width 49 height 21
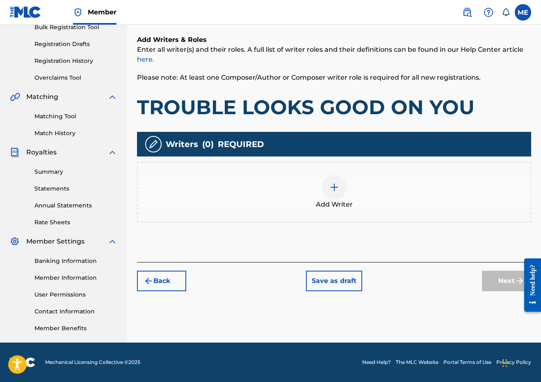
scroll to position [127, 0]
click at [314, 209] on div "Add Writer" at bounding box center [334, 192] width 393 height 34
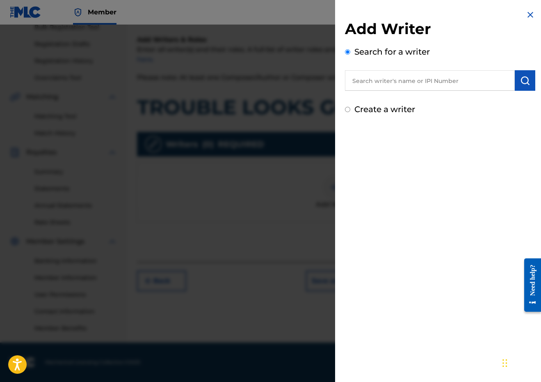
click at [395, 71] on input "text" at bounding box center [430, 80] width 170 height 21
paste input "289900815"
type input "00289900815"
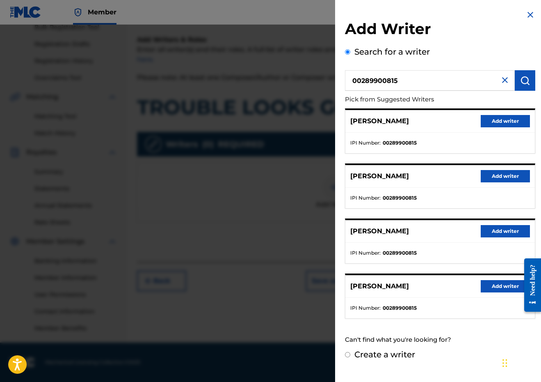
click at [503, 120] on button "Add writer" at bounding box center [505, 121] width 49 height 12
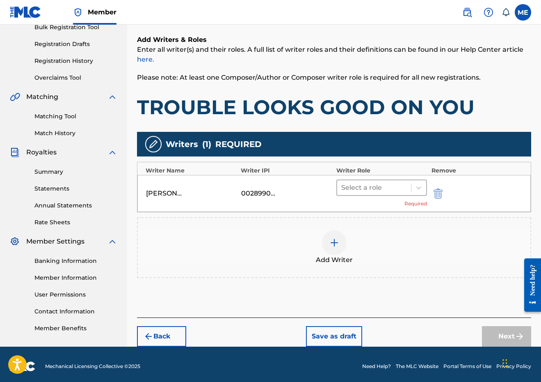
click at [404, 193] on div at bounding box center [374, 187] width 66 height 11
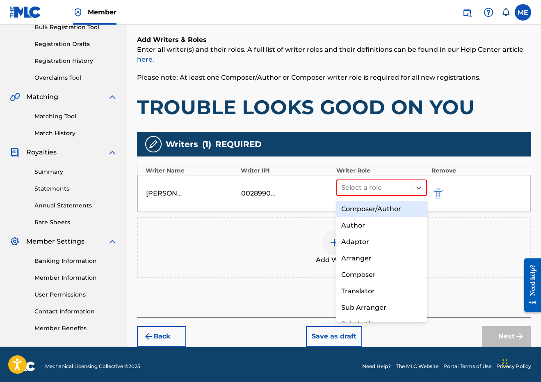
click at [376, 210] on div "Composer/Author" at bounding box center [381, 209] width 91 height 16
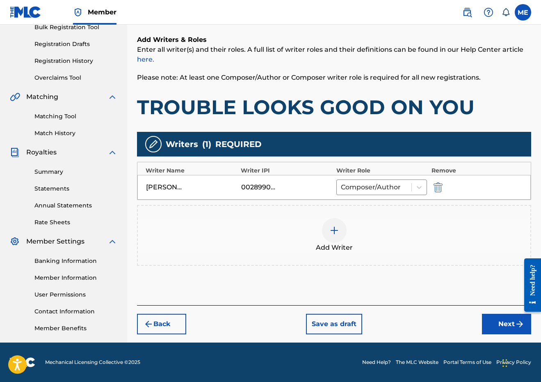
click at [332, 230] on img at bounding box center [335, 230] width 10 height 10
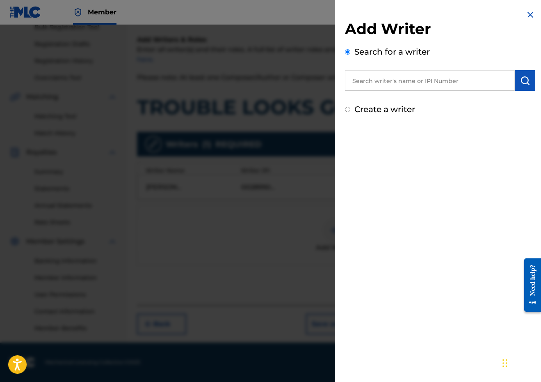
click at [429, 79] on input "text" at bounding box center [430, 80] width 170 height 21
paste input "00798120904"
type input "00798120904"
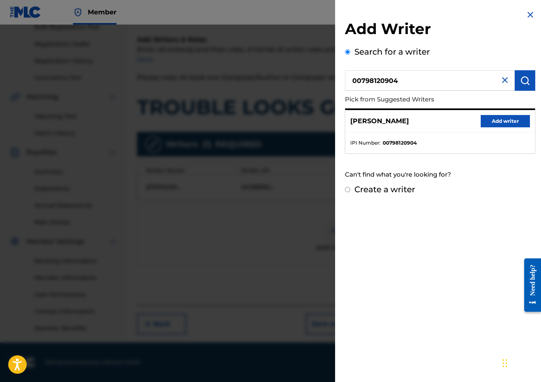
click at [512, 124] on button "Add writer" at bounding box center [505, 121] width 49 height 12
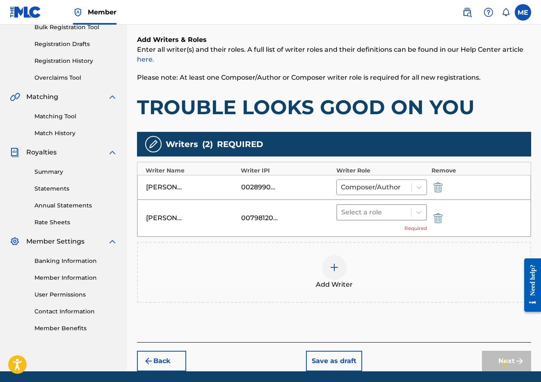
click at [382, 215] on div at bounding box center [374, 211] width 66 height 11
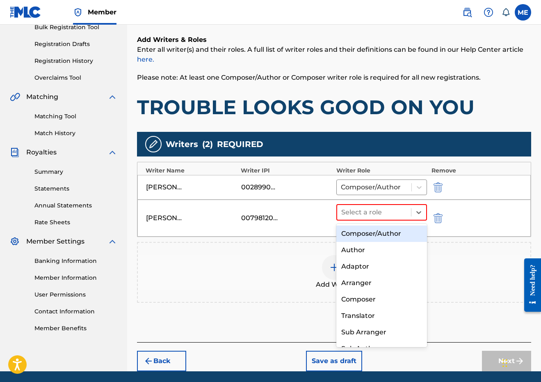
click at [374, 236] on div "Composer/Author" at bounding box center [381, 233] width 91 height 16
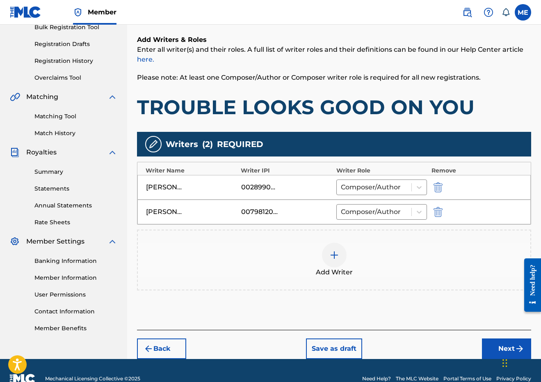
click at [497, 346] on button "Next" at bounding box center [506, 348] width 49 height 21
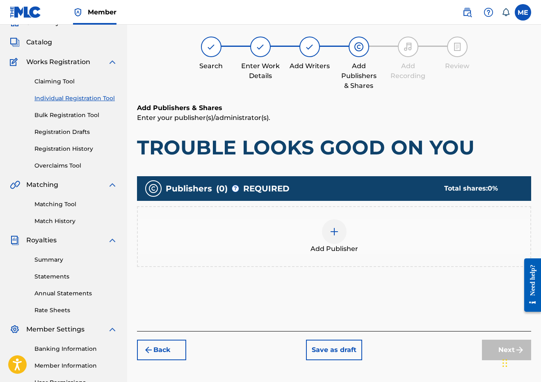
scroll to position [37, 0]
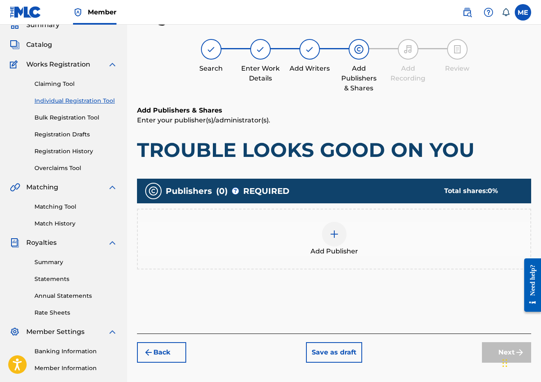
click at [351, 241] on div "Add Publisher" at bounding box center [334, 239] width 393 height 34
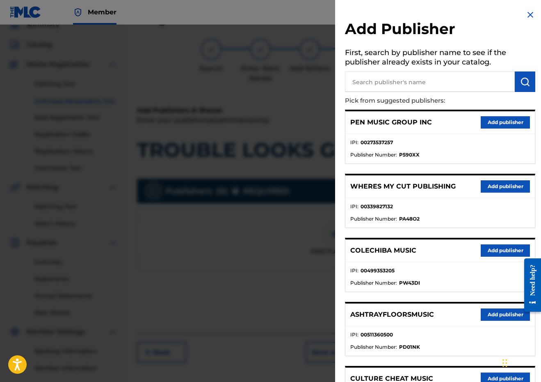
click at [456, 72] on input "text" at bounding box center [430, 81] width 170 height 21
type input "PENSIVE"
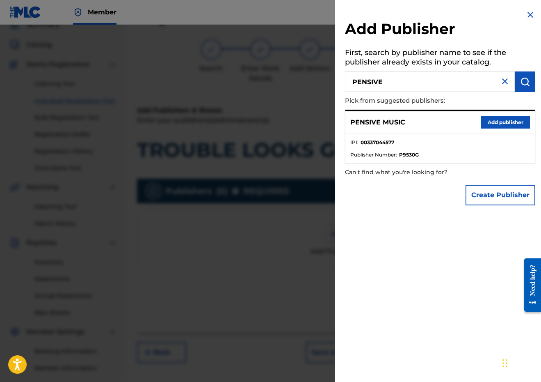
click at [494, 120] on button "Add publisher" at bounding box center [505, 122] width 49 height 12
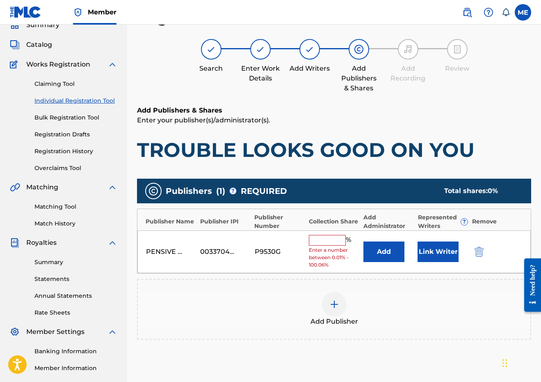
click at [341, 238] on input "text" at bounding box center [327, 240] width 37 height 11
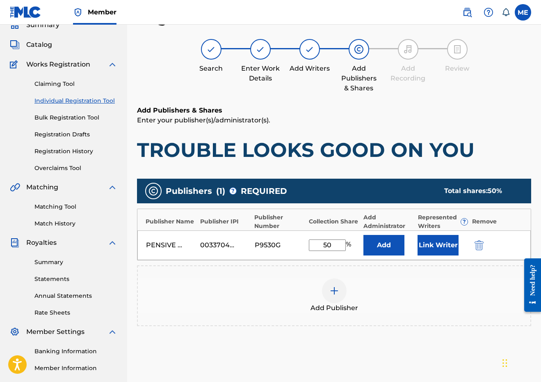
type input "50"
click at [438, 243] on button "Link Writer" at bounding box center [438, 245] width 41 height 21
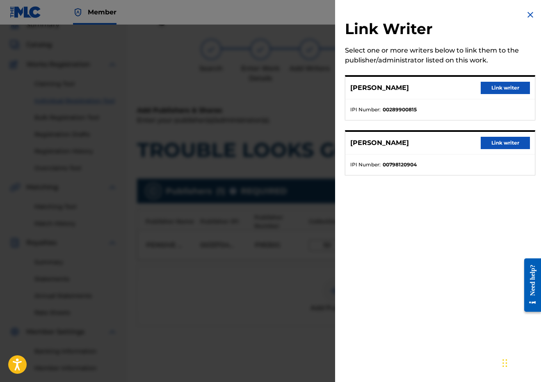
click at [512, 86] on button "Link writer" at bounding box center [505, 88] width 49 height 12
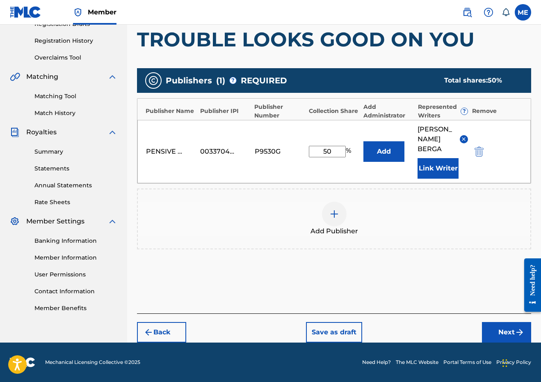
click at [495, 330] on button "Next" at bounding box center [506, 332] width 49 height 21
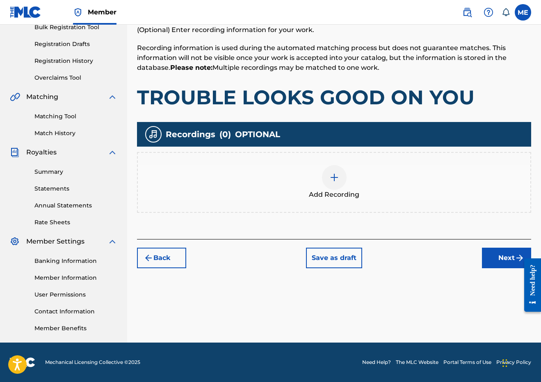
click at [509, 265] on button "Next" at bounding box center [506, 257] width 49 height 21
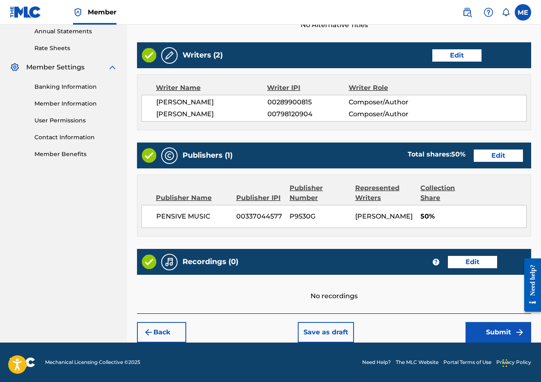
scroll to position [320, 0]
click at [485, 323] on button "Submit" at bounding box center [499, 332] width 66 height 21
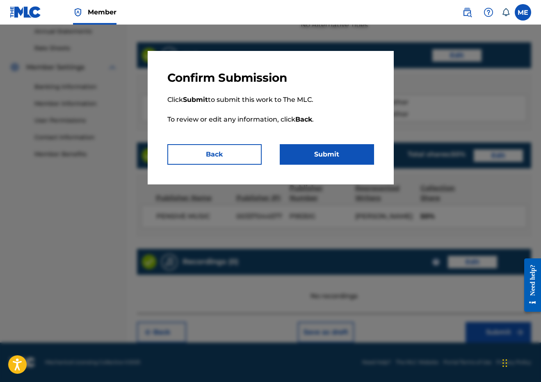
click at [357, 143] on p "Click Submit to submit this work to The MLC. To review or edit any information,…" at bounding box center [270, 114] width 207 height 59
click at [356, 146] on button "Submit" at bounding box center [327, 154] width 94 height 21
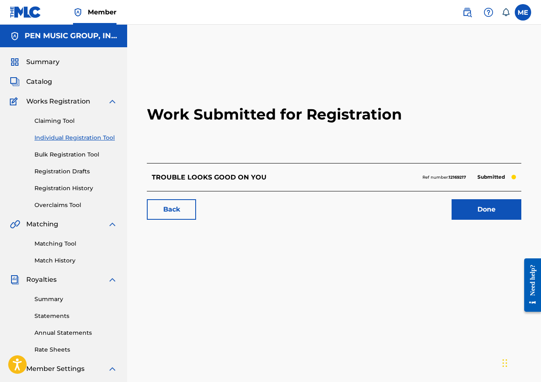
click at [75, 135] on link "Individual Registration Tool" at bounding box center [75, 137] width 83 height 9
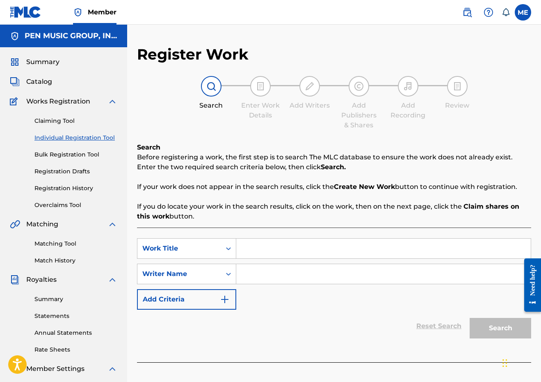
click at [281, 247] on input "Search Form" at bounding box center [383, 248] width 295 height 20
paste input "WANNA BE YOUR EVERYTHING"
type input "WANNA BE YOUR EVERYTHING"
click at [265, 280] on input "Search Form" at bounding box center [383, 274] width 295 height 20
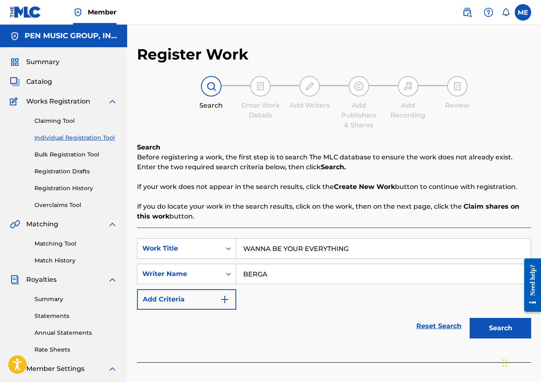
type input "BERGA"
click at [501, 328] on button "Search" at bounding box center [501, 328] width 62 height 21
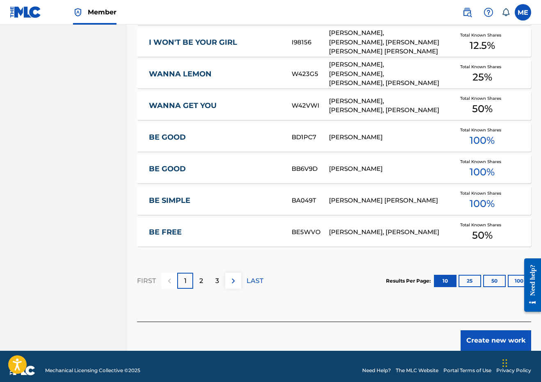
click at [494, 343] on button "Create new work" at bounding box center [496, 340] width 71 height 21
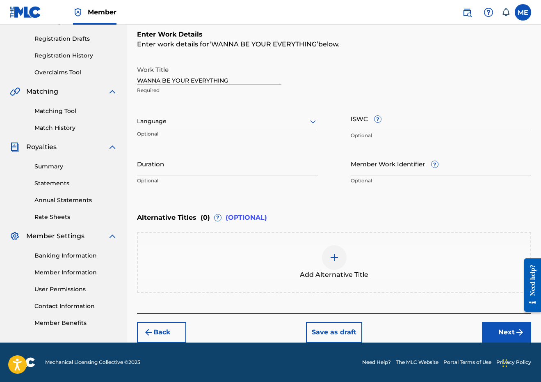
scroll to position [133, 0]
click at [238, 156] on input "Duration" at bounding box center [227, 163] width 181 height 23
type input "02:12"
click at [494, 332] on button "Next" at bounding box center [506, 332] width 49 height 21
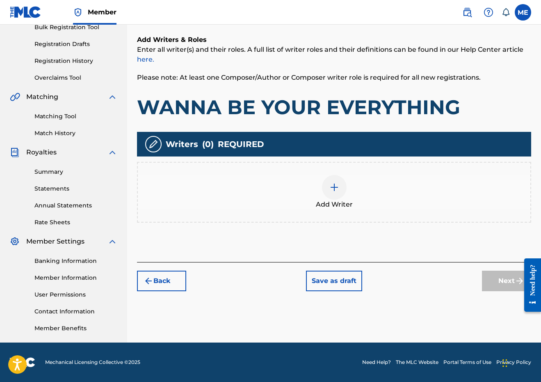
click at [321, 187] on div "Add Writer" at bounding box center [334, 192] width 393 height 34
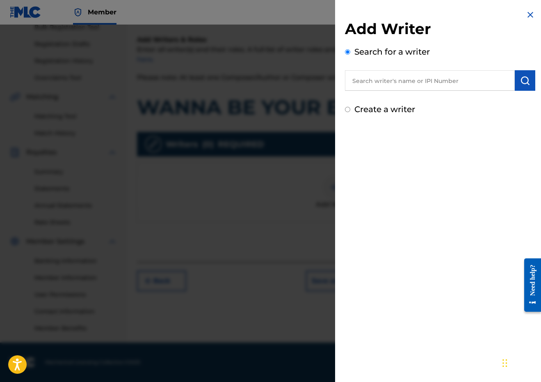
click at [388, 85] on input "text" at bounding box center [430, 80] width 170 height 21
paste input "289900815"
type input "00289900815"
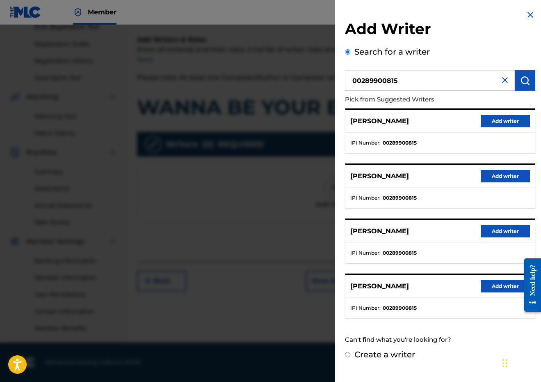
click at [511, 120] on button "Add writer" at bounding box center [505, 121] width 49 height 12
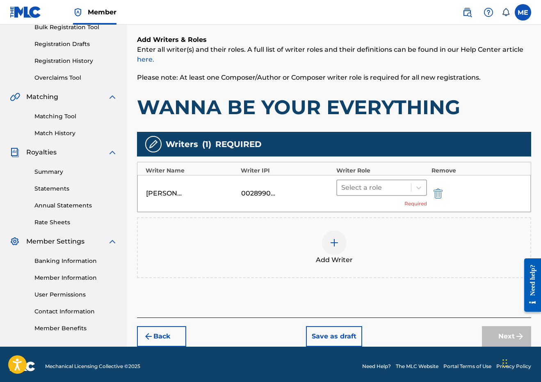
click at [394, 184] on div at bounding box center [374, 187] width 66 height 11
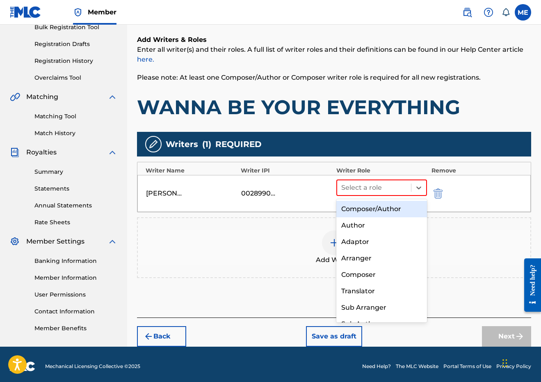
click at [374, 204] on div "Composer/Author" at bounding box center [381, 209] width 91 height 16
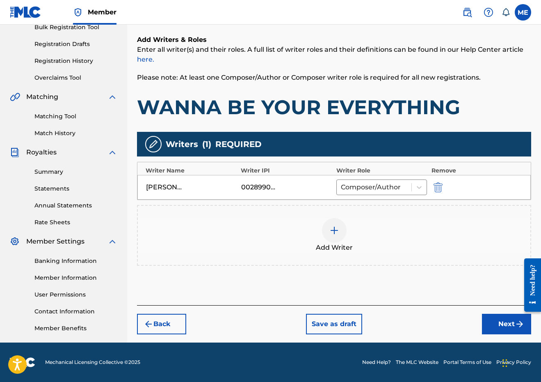
click at [329, 222] on div at bounding box center [334, 230] width 25 height 25
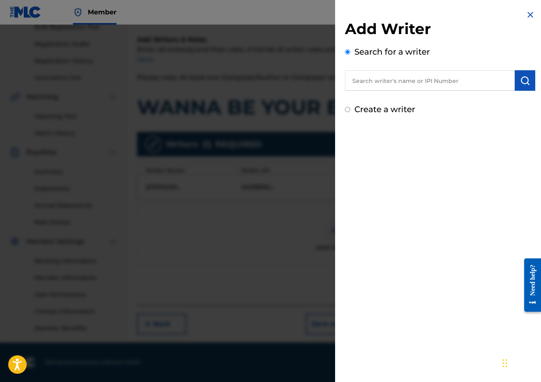
click at [400, 73] on input "text" at bounding box center [430, 80] width 170 height 21
paste input "00798120904"
type input "00798120904"
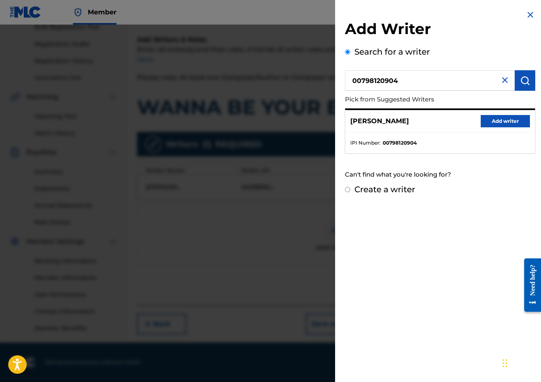
click at [516, 117] on button "Add writer" at bounding box center [505, 121] width 49 height 12
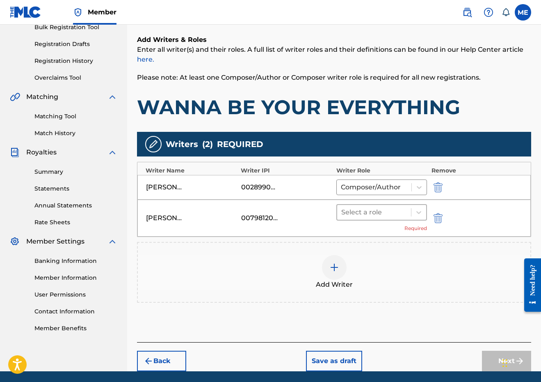
click at [389, 214] on div at bounding box center [374, 211] width 66 height 11
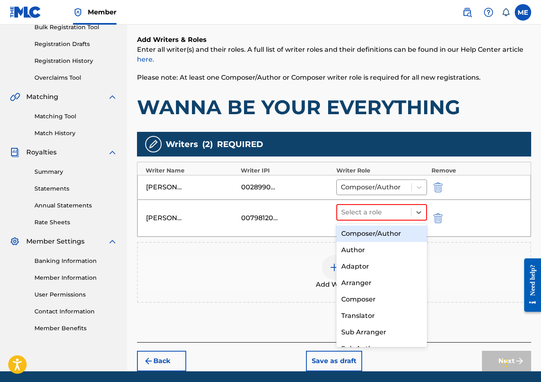
click at [379, 227] on div "Composer/Author" at bounding box center [381, 233] width 91 height 16
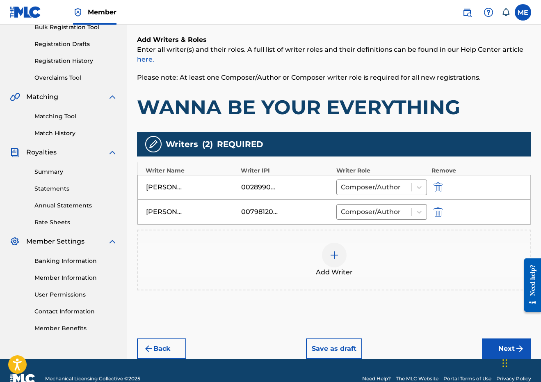
click at [495, 351] on button "Next" at bounding box center [506, 348] width 49 height 21
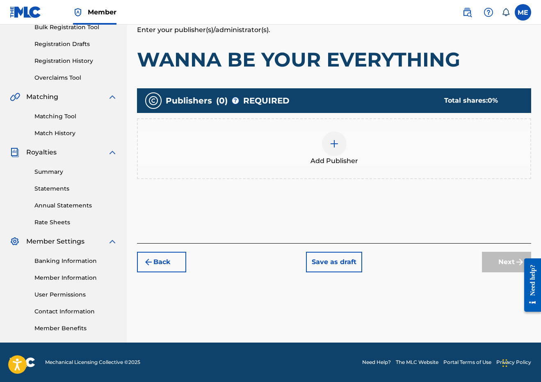
scroll to position [37, 0]
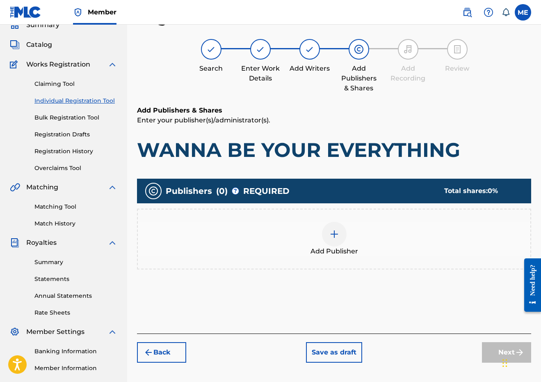
click at [340, 247] on span "Add Publisher" at bounding box center [335, 251] width 48 height 10
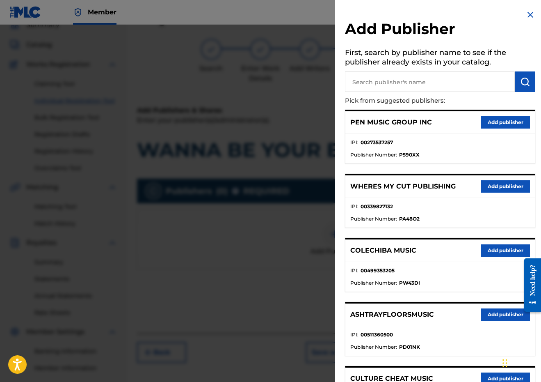
click at [398, 88] on input "text" at bounding box center [430, 81] width 170 height 21
type input "PENSIVE"
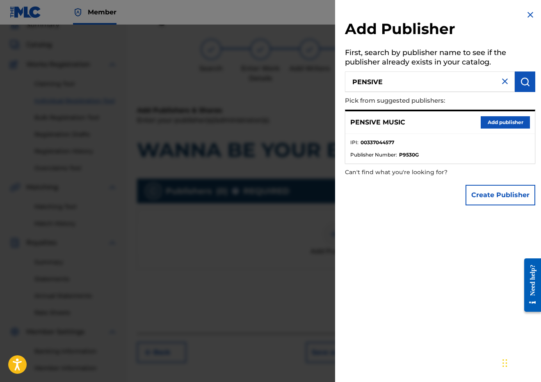
click at [502, 122] on button "Add publisher" at bounding box center [505, 122] width 49 height 12
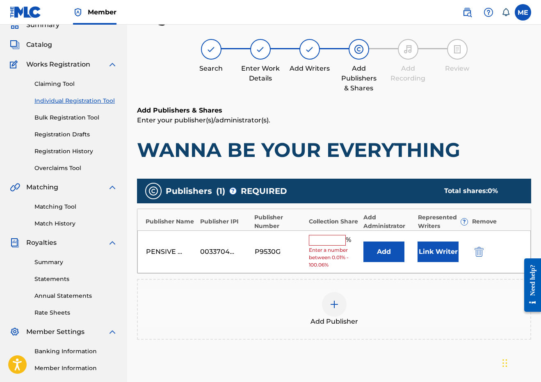
click at [318, 236] on input "text" at bounding box center [327, 240] width 37 height 11
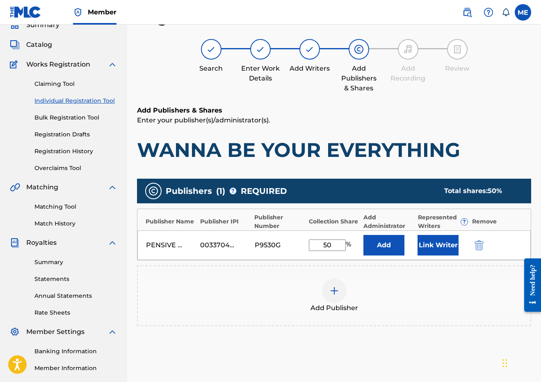
type input "50"
click at [441, 238] on button "Link Writer" at bounding box center [438, 245] width 41 height 21
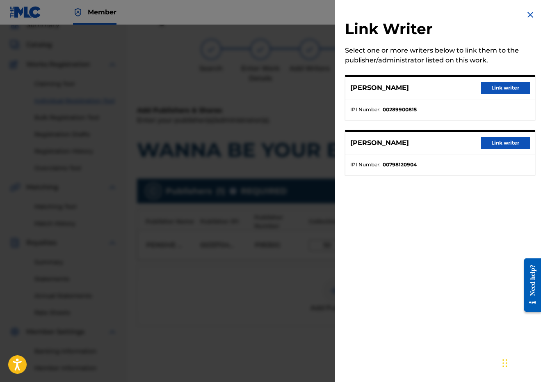
click at [505, 87] on button "Link writer" at bounding box center [505, 88] width 49 height 12
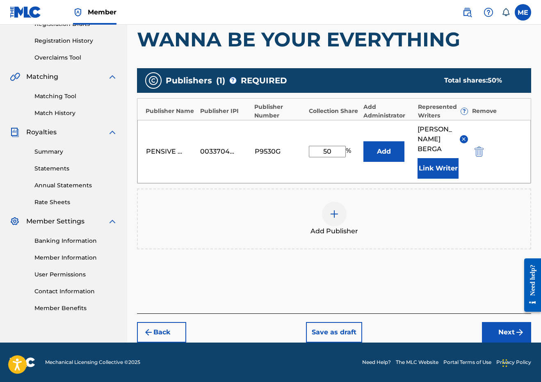
click at [501, 329] on button "Next" at bounding box center [506, 332] width 49 height 21
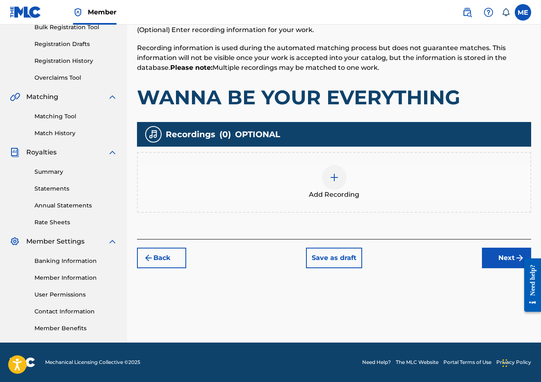
click at [486, 251] on button "Next" at bounding box center [506, 257] width 49 height 21
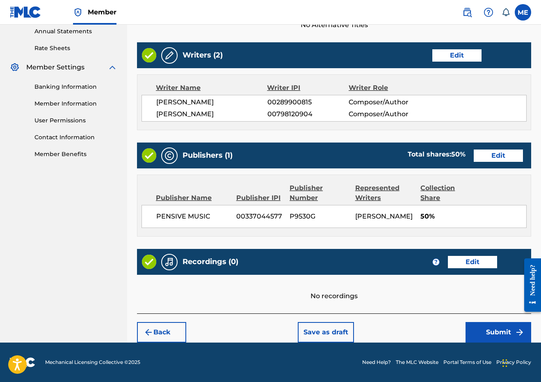
scroll to position [320, 0]
click at [493, 327] on button "Submit" at bounding box center [499, 332] width 66 height 21
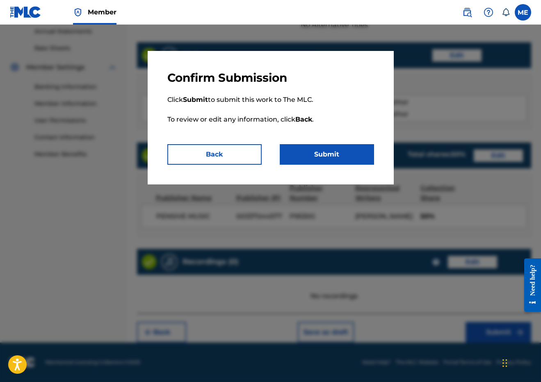
click at [344, 153] on button "Submit" at bounding box center [327, 154] width 94 height 21
